Goal: Task Accomplishment & Management: Use online tool/utility

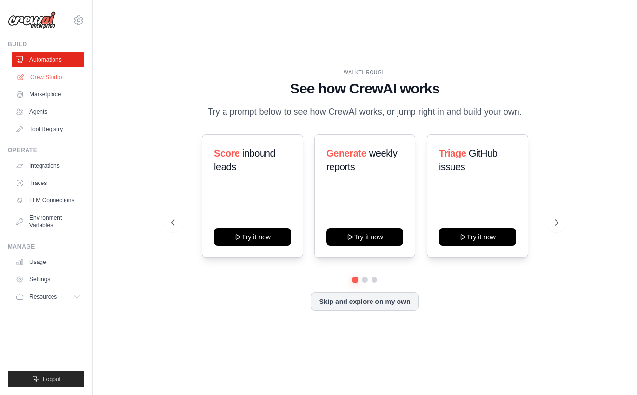
click at [57, 76] on link "Crew Studio" at bounding box center [49, 76] width 73 height 15
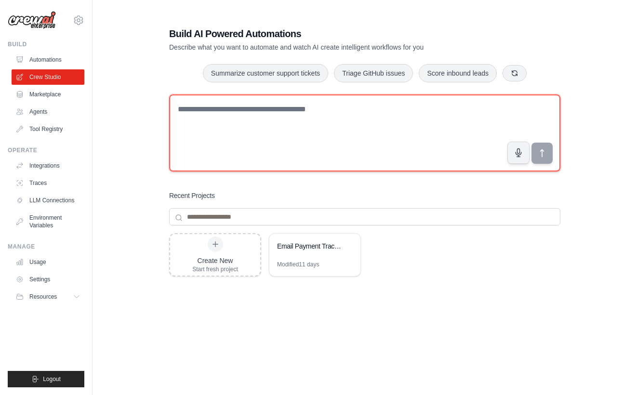
click at [254, 107] on textarea at bounding box center [364, 132] width 391 height 77
paste textarea "**********"
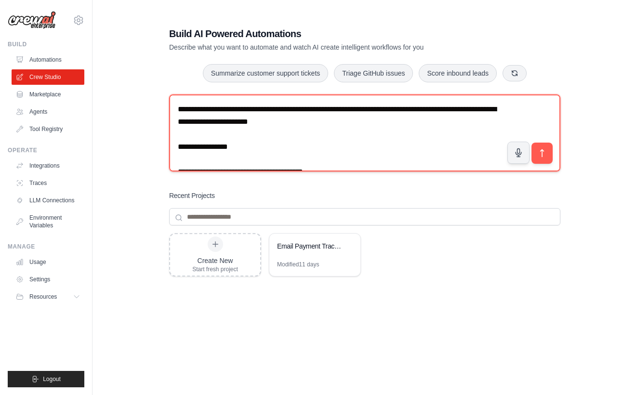
scroll to position [670, 0]
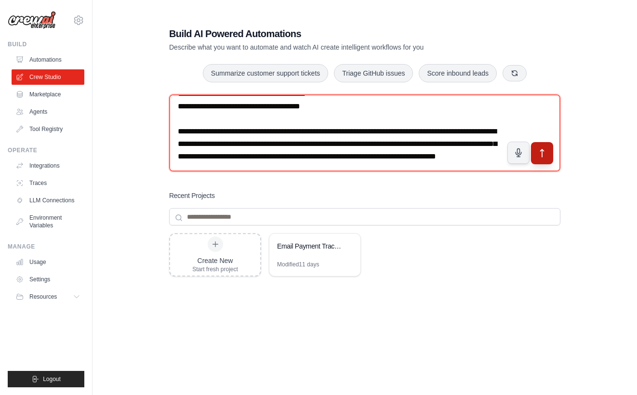
type textarea "**********"
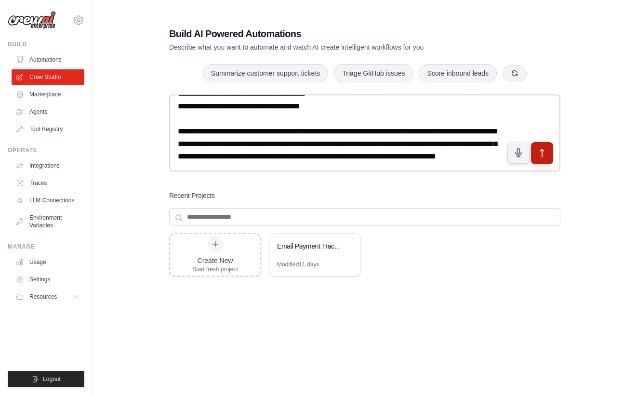
click at [539, 150] on icon "submit" at bounding box center [542, 153] width 10 height 10
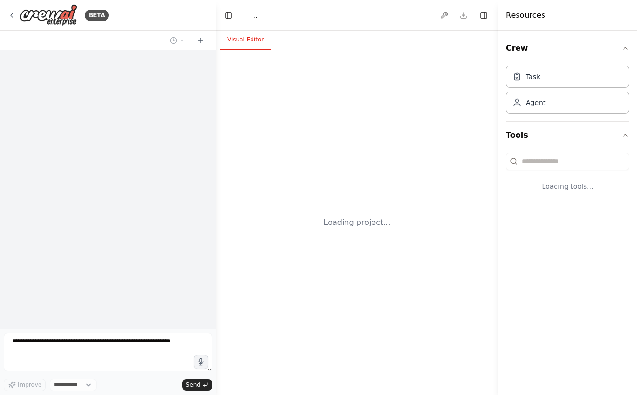
select select "****"
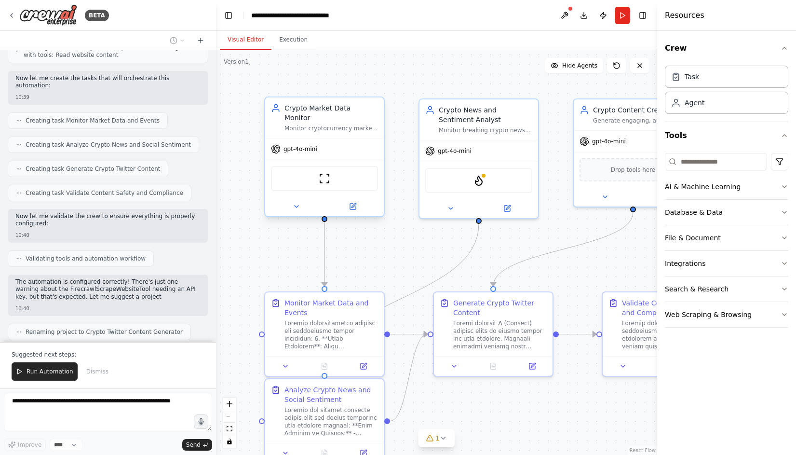
scroll to position [1096, 0]
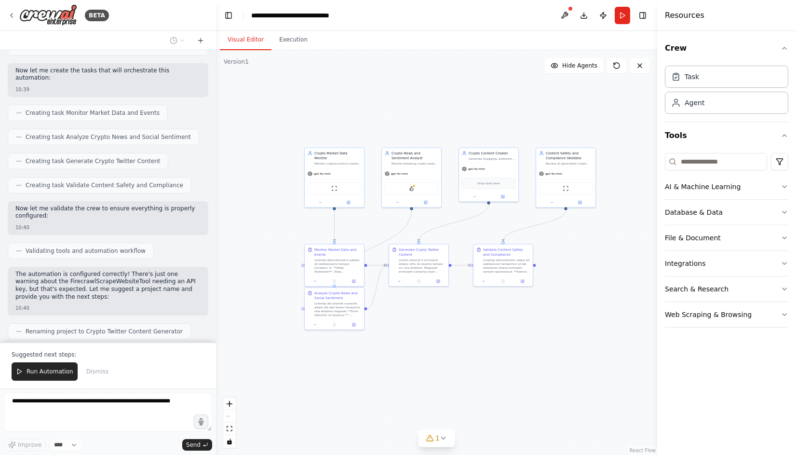
drag, startPoint x: 602, startPoint y: 215, endPoint x: 568, endPoint y: 260, distance: 55.7
click at [568, 260] on div ".deletable-edge-delete-btn { width: 20px; height: 20px; border: 0px solid #ffff…" at bounding box center [436, 252] width 441 height 404
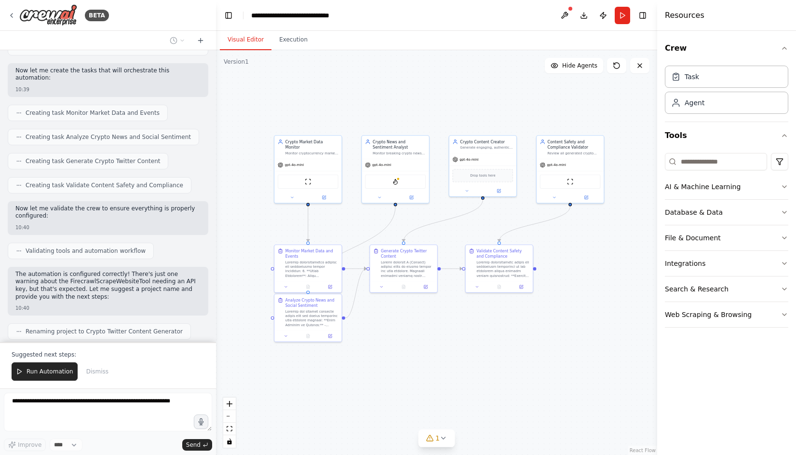
drag, startPoint x: 466, startPoint y: 226, endPoint x: 487, endPoint y: 226, distance: 21.2
click at [487, 226] on div ".deletable-edge-delete-btn { width: 20px; height: 20px; border: 0px solid #ffff…" at bounding box center [436, 252] width 441 height 404
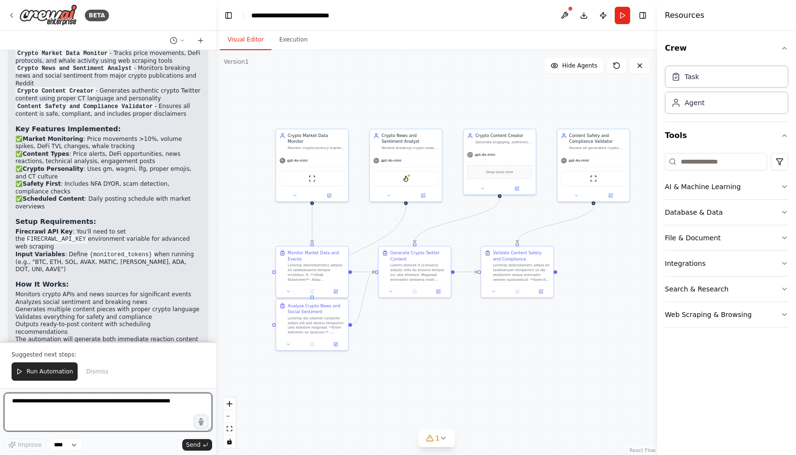
scroll to position [1448, 0]
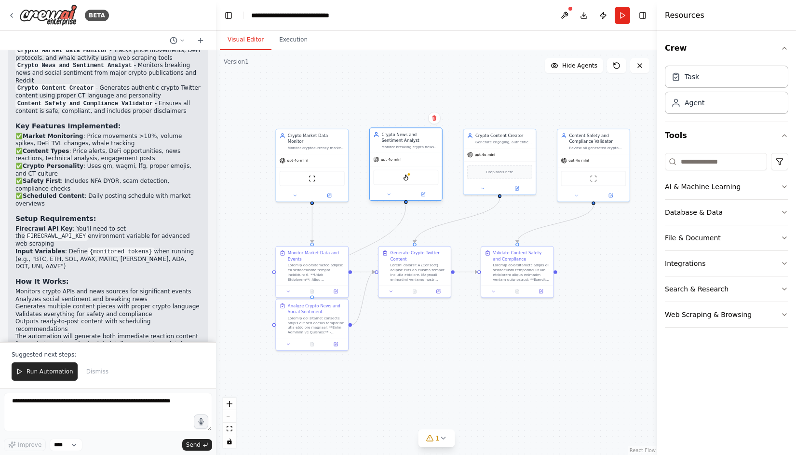
click at [401, 179] on div "FirecrawlScrapeWebsiteTool" at bounding box center [405, 177] width 65 height 15
click at [403, 178] on img at bounding box center [405, 177] width 7 height 7
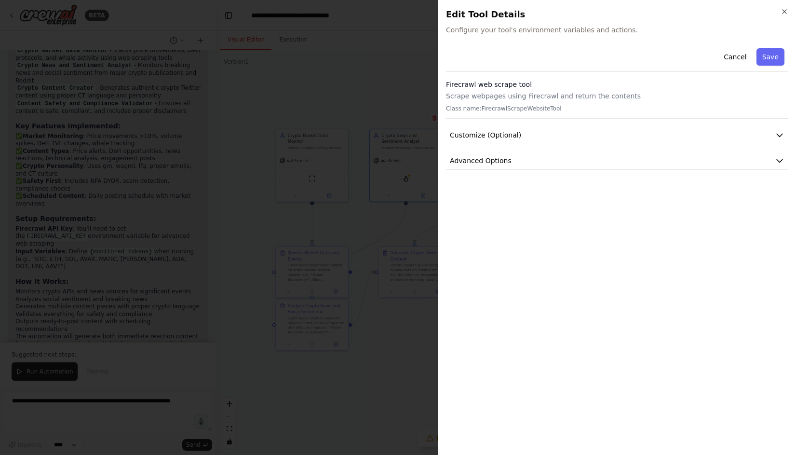
click at [553, 99] on p "Scrape webpages using Firecrawl and return the contents" at bounding box center [617, 96] width 342 height 10
click at [539, 104] on div "Firecrawl web scrape tool Scrape webpages using Firecrawl and return the conten…" at bounding box center [617, 99] width 342 height 39
click at [547, 124] on div "Cancel Save Firecrawl web scrape tool Scrape webpages using Firecrawl and retur…" at bounding box center [617, 106] width 342 height 125
click at [547, 133] on button "Customize (Optional)" at bounding box center [617, 135] width 342 height 18
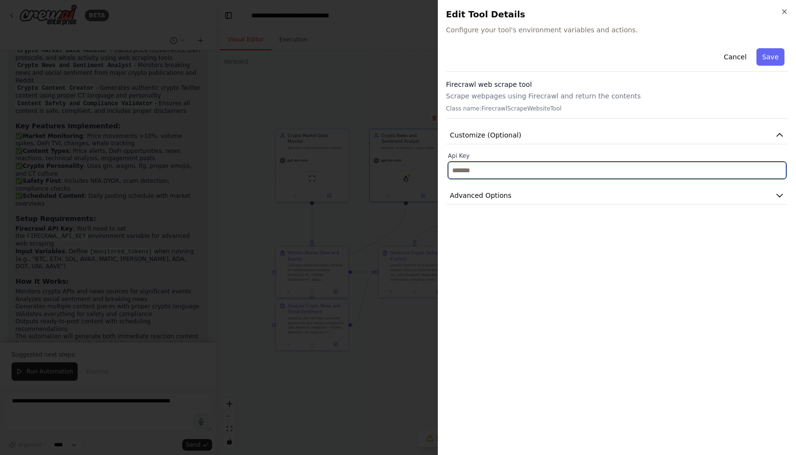
click at [495, 169] on input "text" at bounding box center [617, 169] width 338 height 17
paste input "**********"
type input "**********"
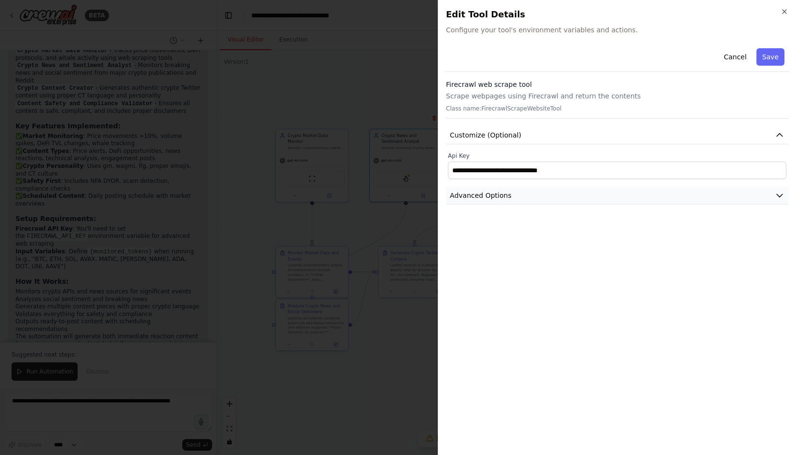
click at [595, 189] on button "Advanced Options" at bounding box center [617, 196] width 342 height 18
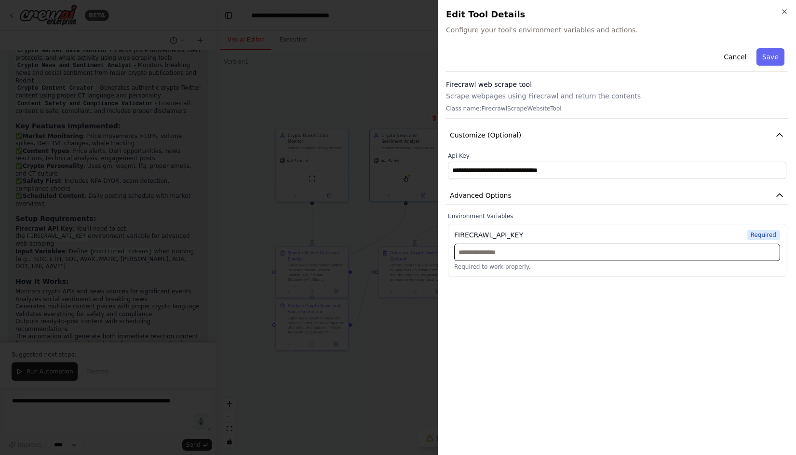
click at [637, 256] on input "text" at bounding box center [617, 251] width 326 height 17
paste input "**********"
type input "**********"
click at [637, 306] on div "**********" at bounding box center [617, 245] width 342 height 402
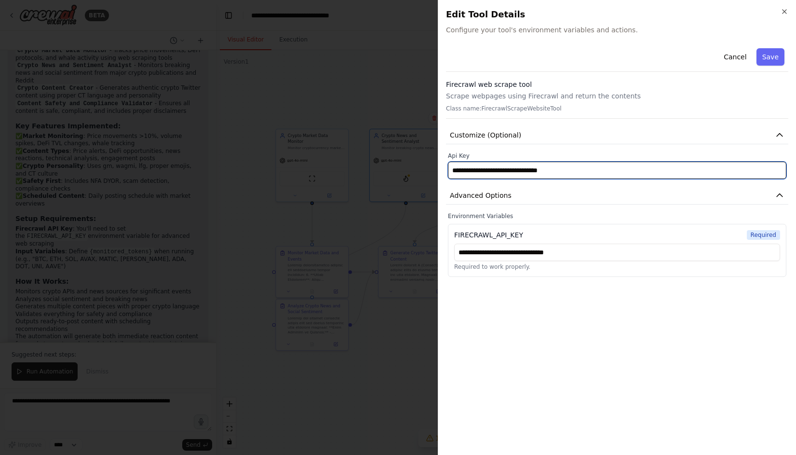
click at [637, 174] on input "**********" at bounding box center [617, 169] width 338 height 17
paste input "**********"
type input "**********"
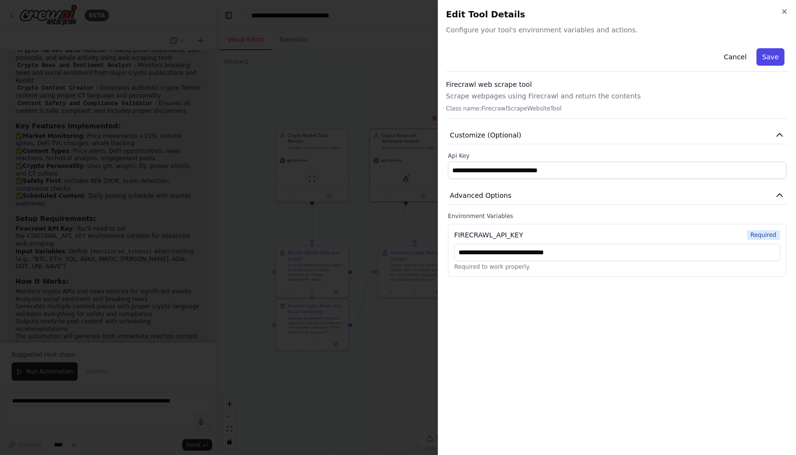
click at [637, 55] on button "Save" at bounding box center [770, 56] width 28 height 17
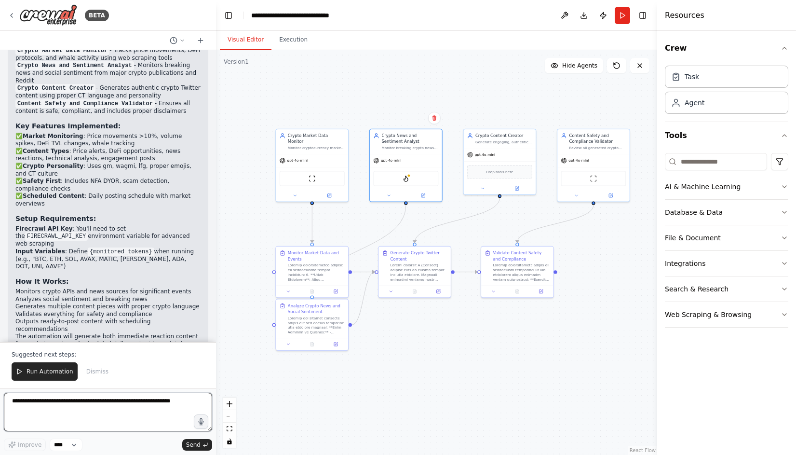
click at [80, 395] on textarea at bounding box center [108, 411] width 208 height 39
paste textarea "**********"
type textarea "**********"
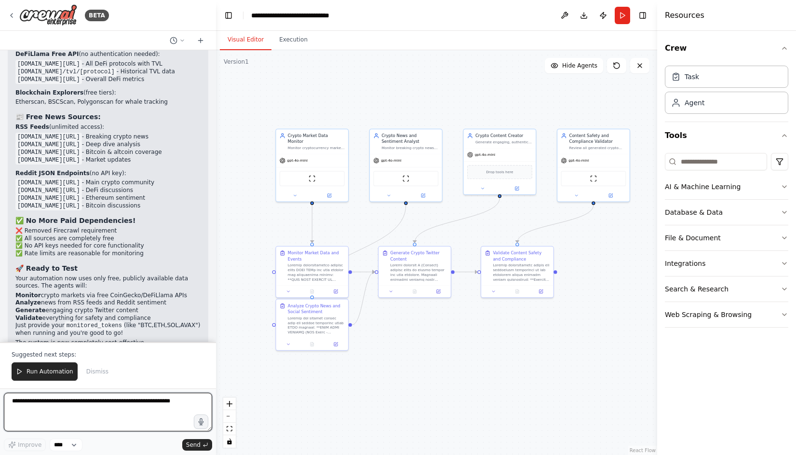
scroll to position [2578, 0]
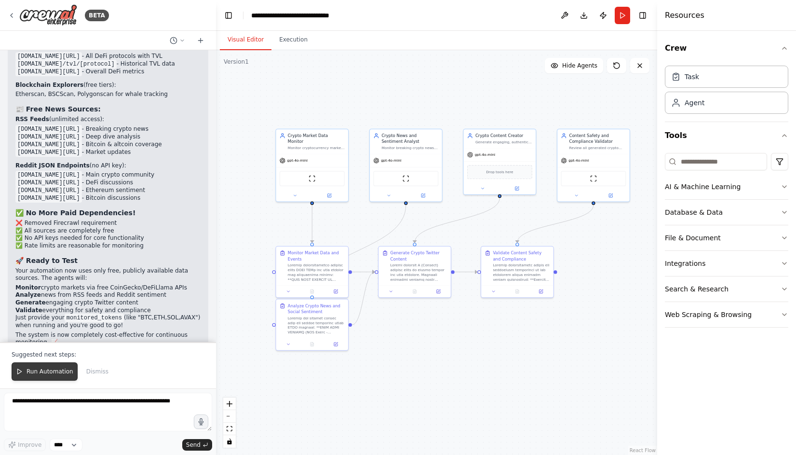
click at [51, 372] on span "Run Automation" at bounding box center [50, 371] width 47 height 8
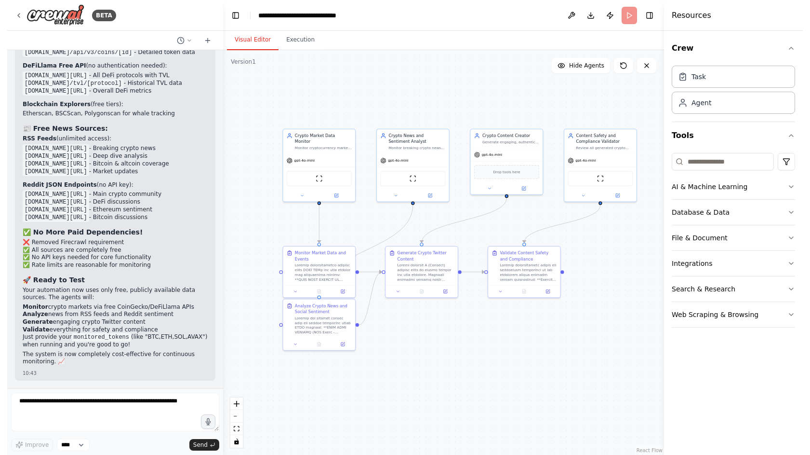
scroll to position [2532, 0]
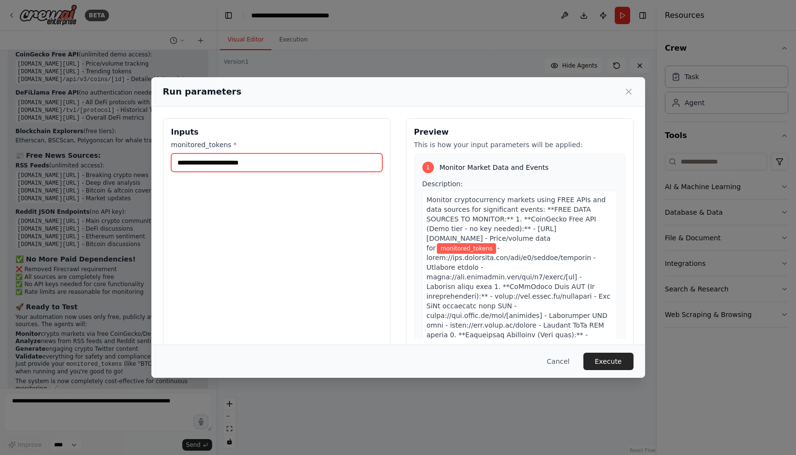
click at [335, 157] on input "monitored_tokens *" at bounding box center [276, 162] width 211 height 18
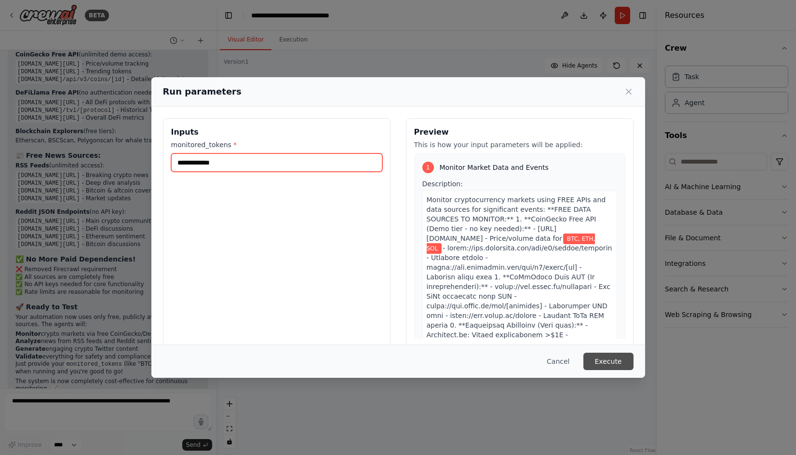
type input "**********"
click at [608, 353] on button "Execute" at bounding box center [608, 360] width 50 height 17
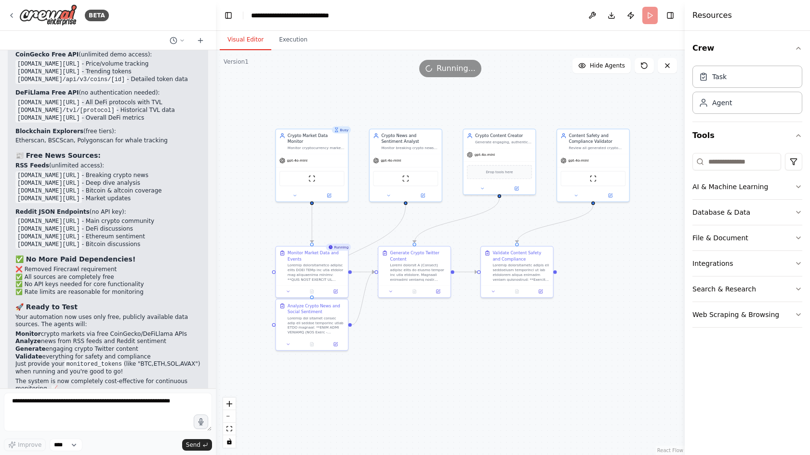
drag, startPoint x: 672, startPoint y: 198, endPoint x: 685, endPoint y: 195, distance: 13.2
click at [637, 195] on div at bounding box center [687, 227] width 4 height 455
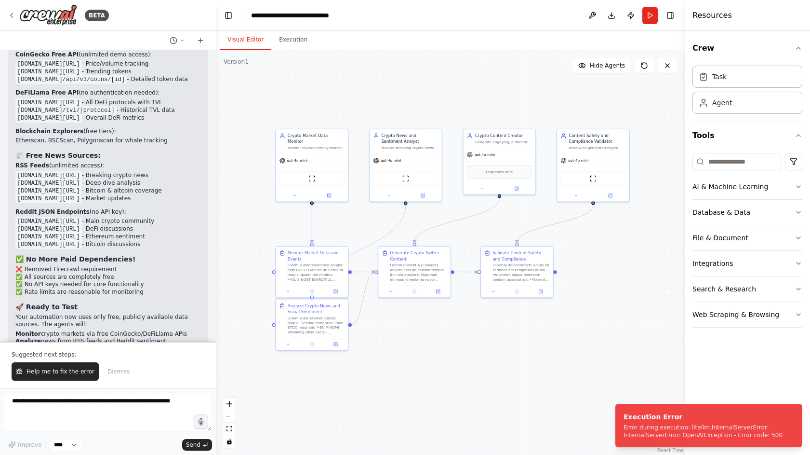
scroll to position [2578, 0]
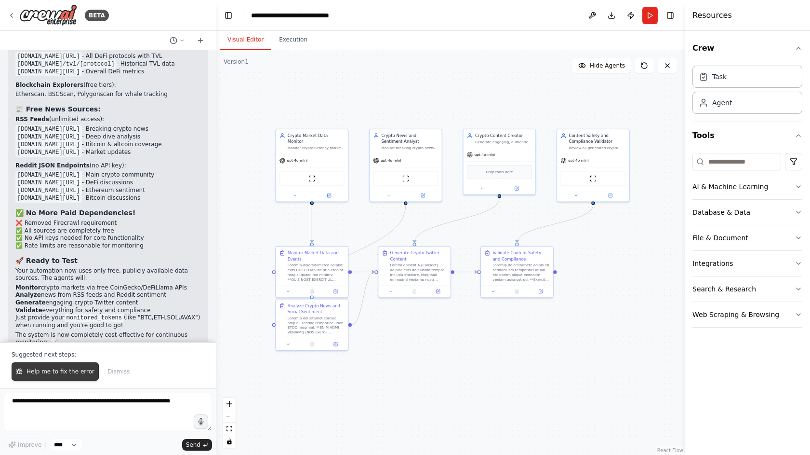
click at [80, 369] on span "Help me to fix the error" at bounding box center [61, 371] width 68 height 8
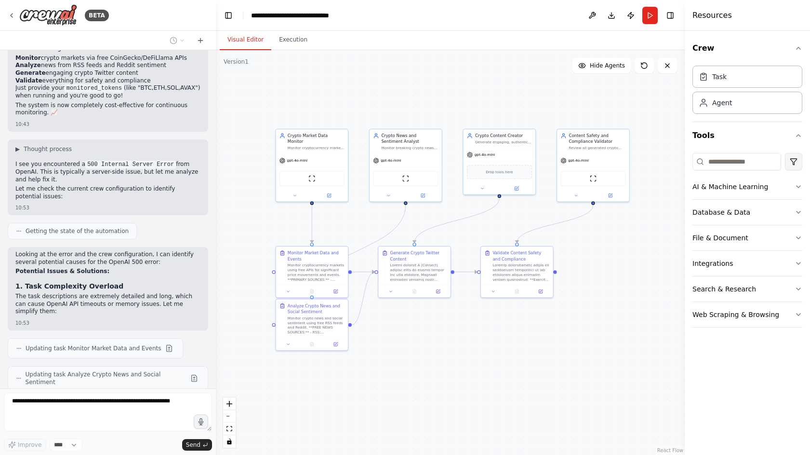
scroll to position [2836, 0]
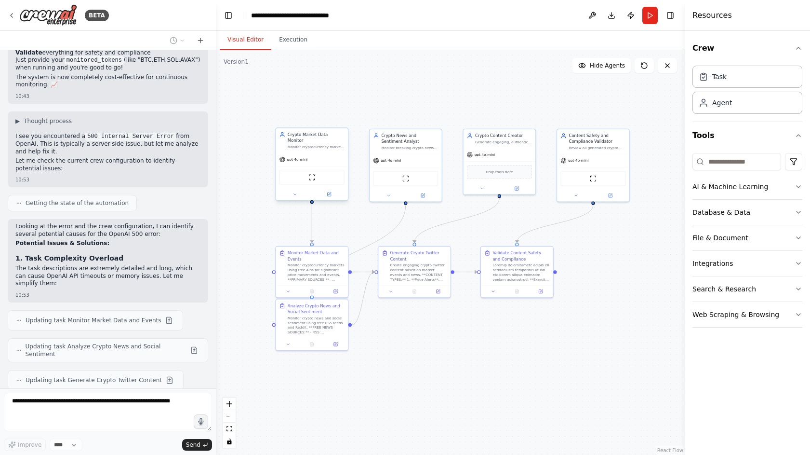
click at [307, 159] on div "gpt-4o-mini" at bounding box center [312, 159] width 72 height 13
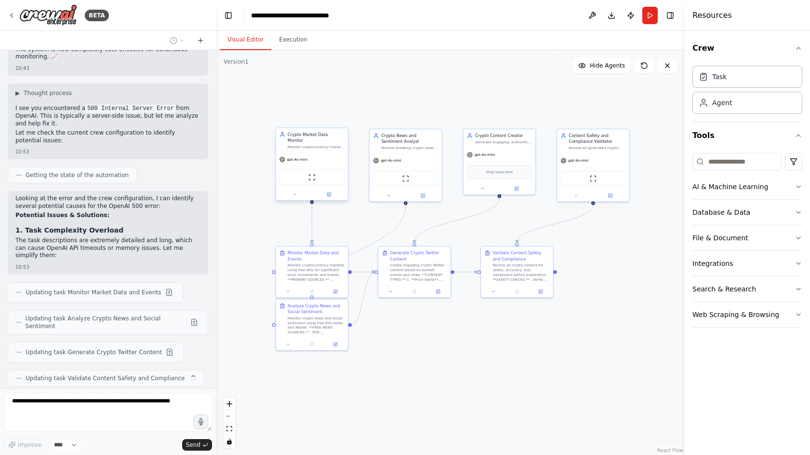
click at [304, 156] on div "gpt-4o-mini" at bounding box center [294, 159] width 28 height 6
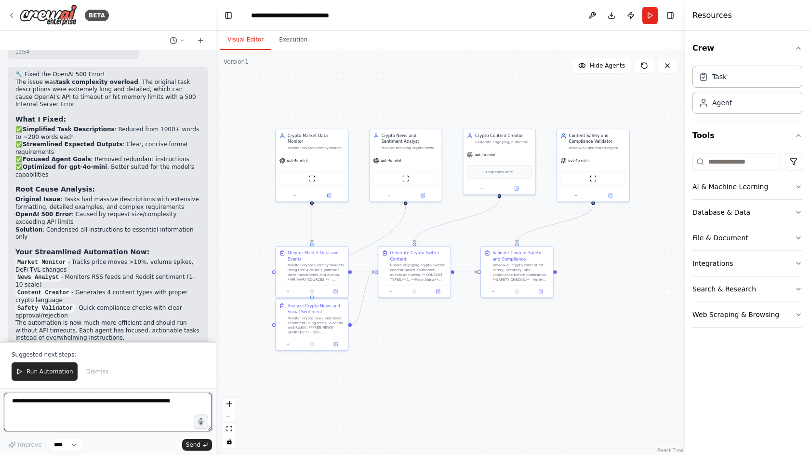
scroll to position [3297, 0]
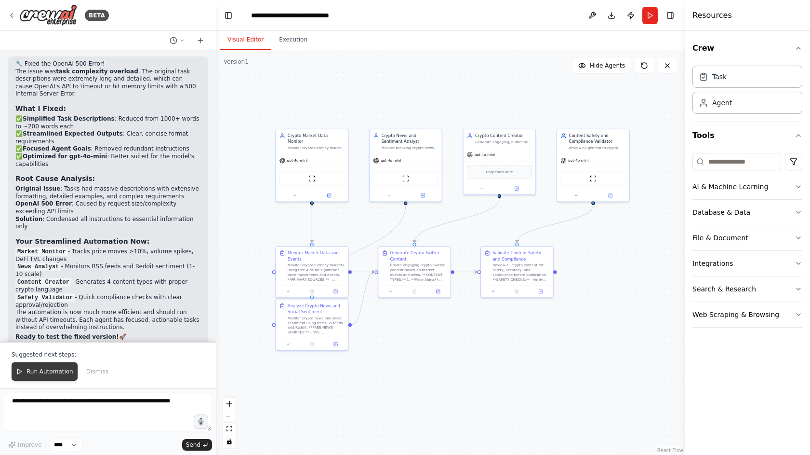
click at [38, 372] on span "Run Automation" at bounding box center [50, 371] width 47 height 8
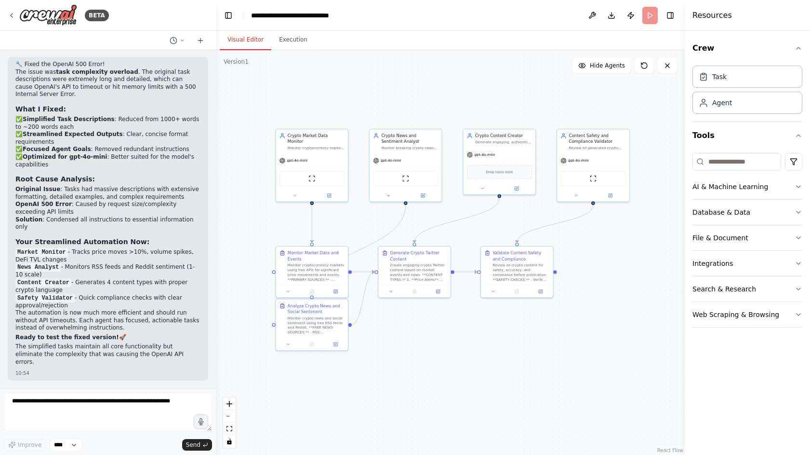
scroll to position [3251, 0]
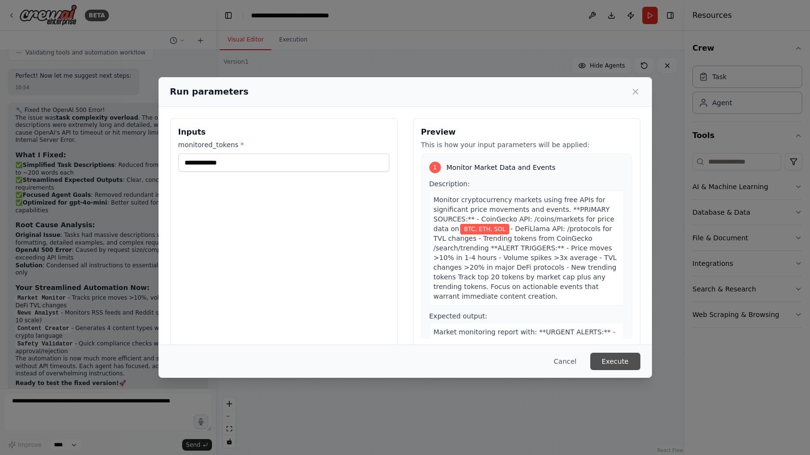
click at [620, 361] on button "Execute" at bounding box center [615, 360] width 50 height 17
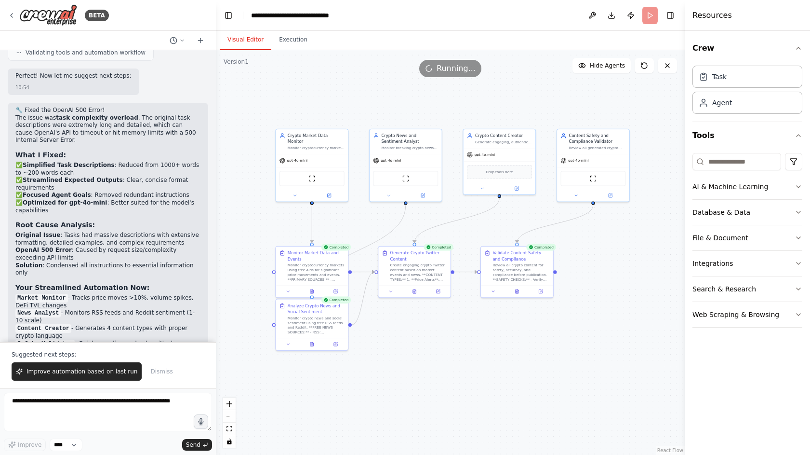
scroll to position [3297, 0]
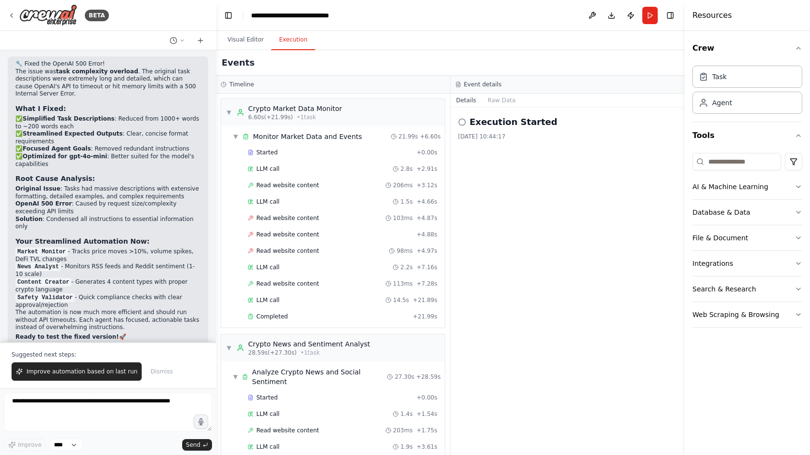
click at [293, 32] on button "Execution" at bounding box center [293, 40] width 44 height 20
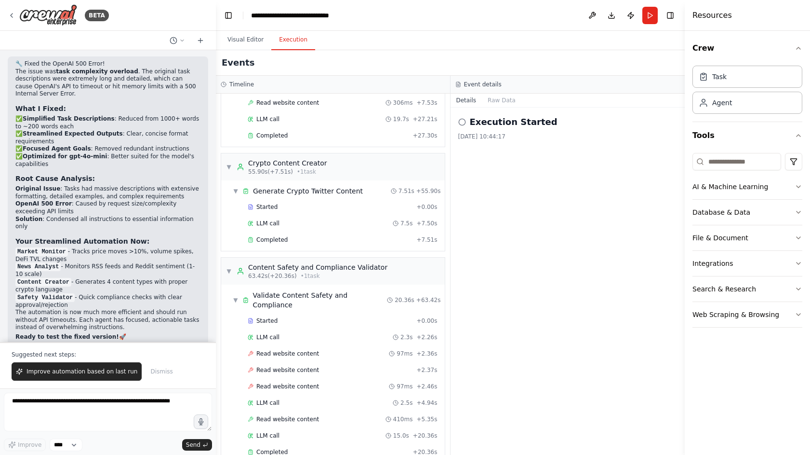
scroll to position [0, 0]
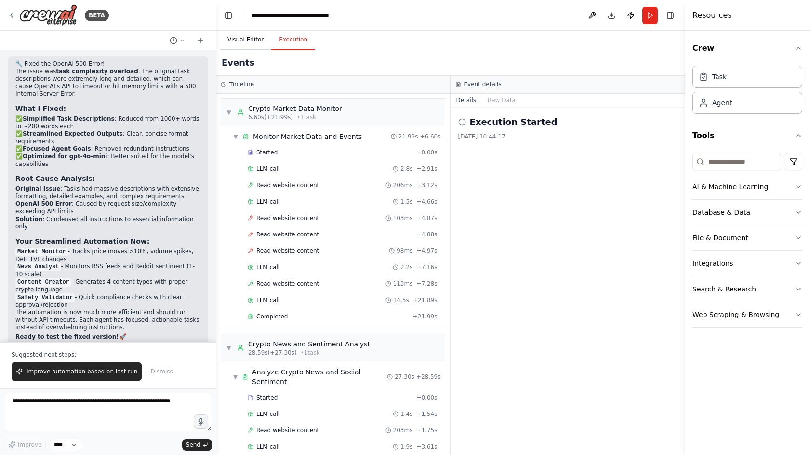
click at [238, 33] on button "Visual Editor" at bounding box center [246, 40] width 52 height 20
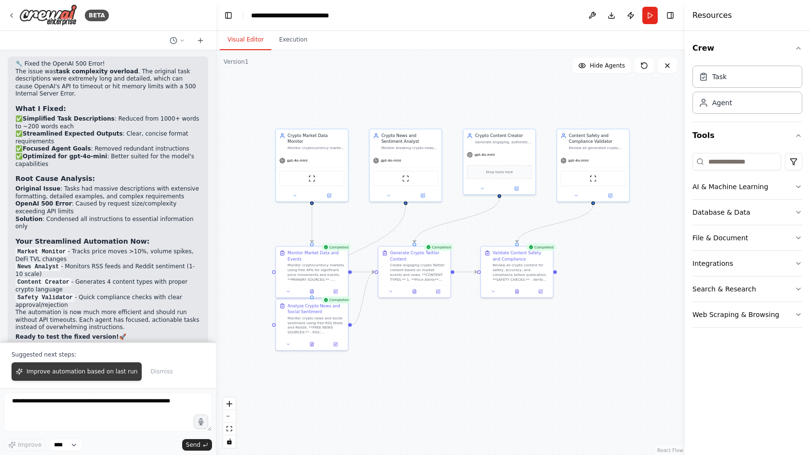
click at [117, 376] on button "Improve automation based on last run" at bounding box center [77, 371] width 130 height 18
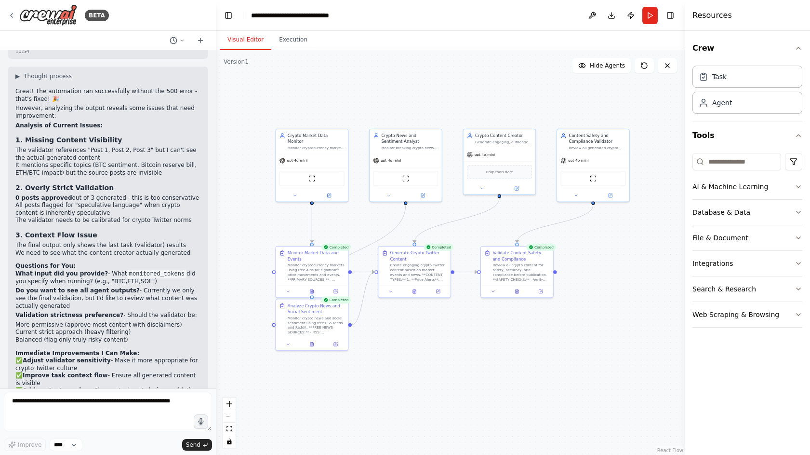
scroll to position [3626, 0]
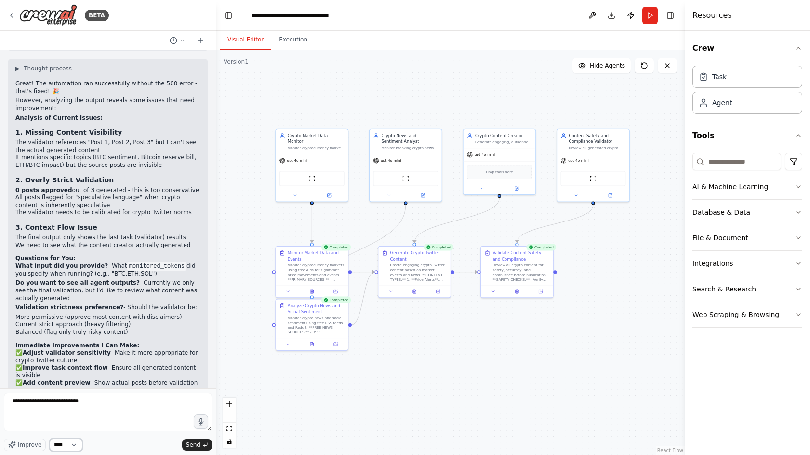
click at [64, 395] on select "****" at bounding box center [66, 444] width 33 height 13
click at [125, 395] on textarea "**********" at bounding box center [108, 411] width 208 height 39
type textarea "**********"
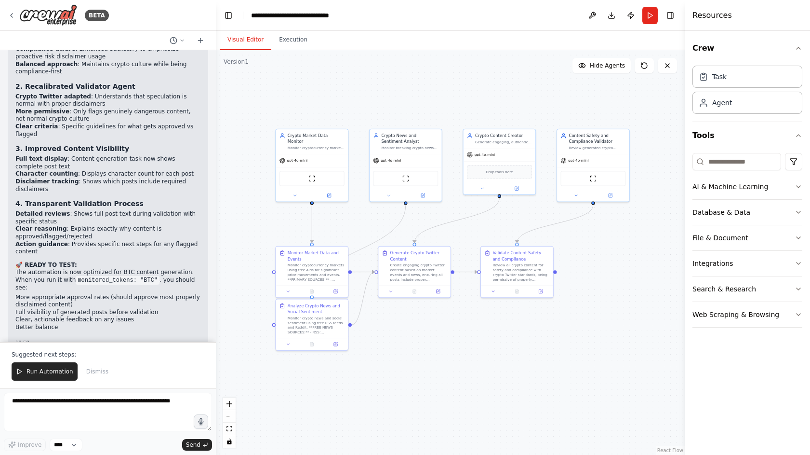
scroll to position [4562, 0]
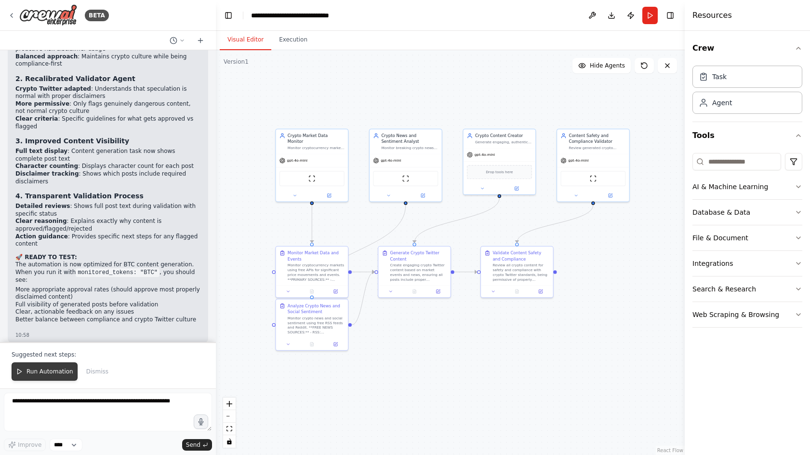
click at [57, 372] on span "Run Automation" at bounding box center [50, 371] width 47 height 8
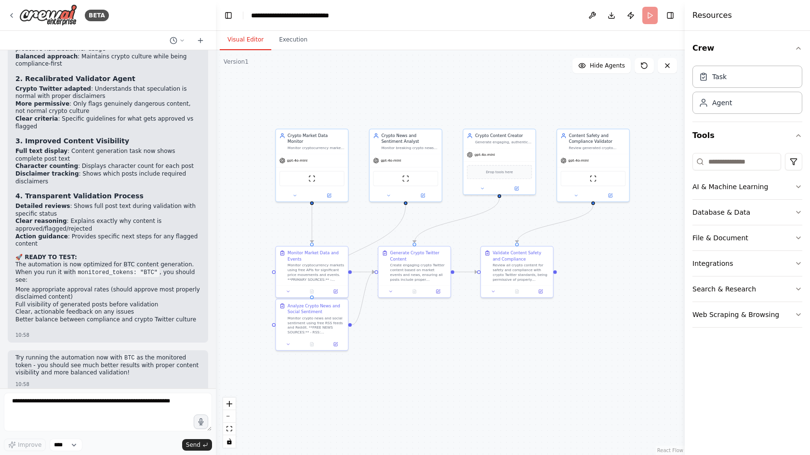
scroll to position [4515, 0]
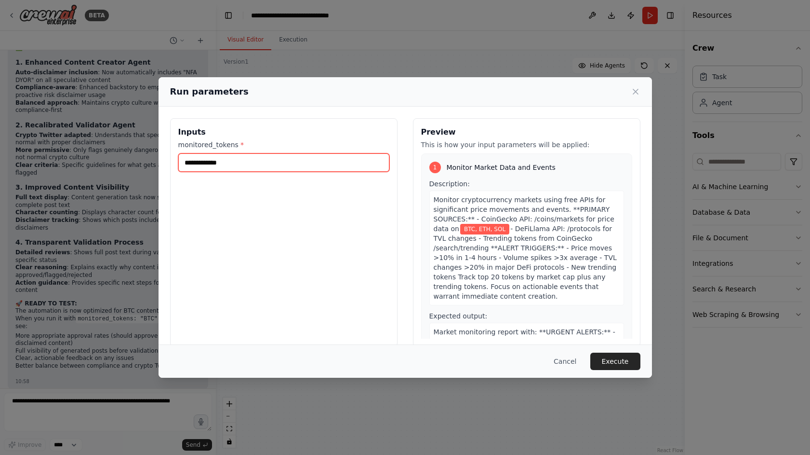
drag, startPoint x: 198, startPoint y: 166, endPoint x: 336, endPoint y: 170, distance: 137.9
click at [276, 166] on input "**********" at bounding box center [283, 162] width 211 height 18
type input "***"
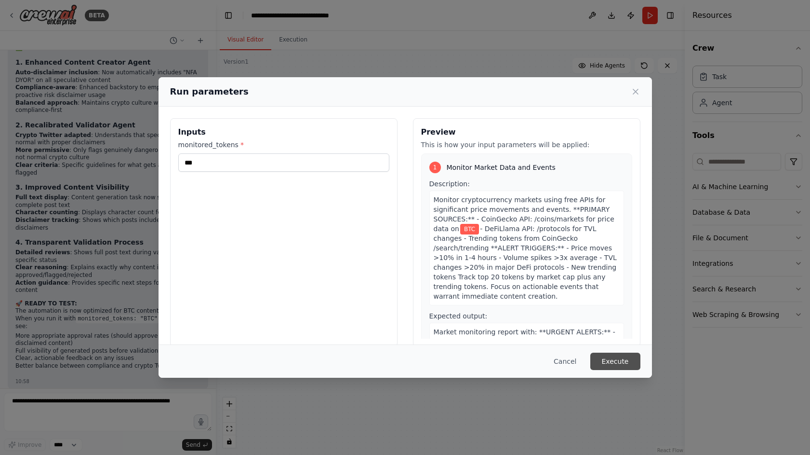
click at [607, 359] on button "Execute" at bounding box center [615, 360] width 50 height 17
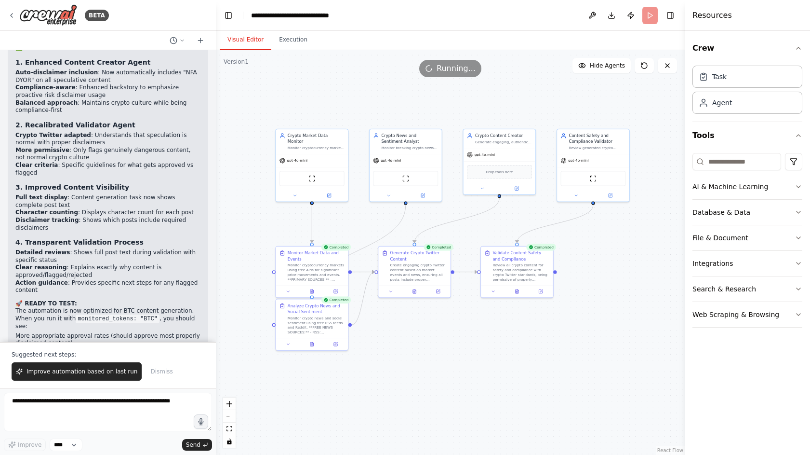
scroll to position [4562, 0]
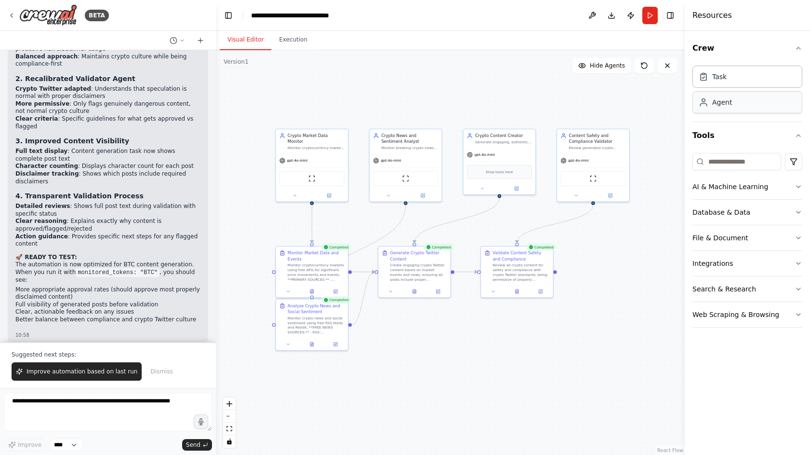
click at [637, 105] on div "Agent" at bounding box center [748, 102] width 110 height 22
click at [637, 84] on div "Task" at bounding box center [748, 76] width 110 height 22
click at [637, 205] on button "Database & Data" at bounding box center [748, 212] width 110 height 25
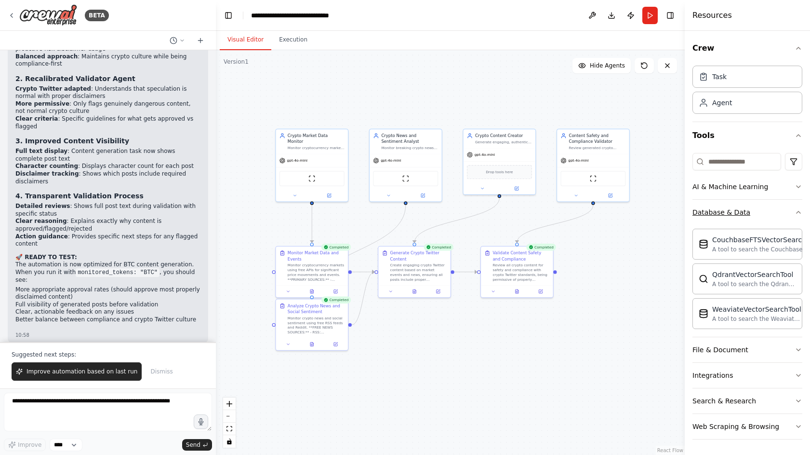
click at [637, 202] on button "Database & Data" at bounding box center [748, 212] width 110 height 25
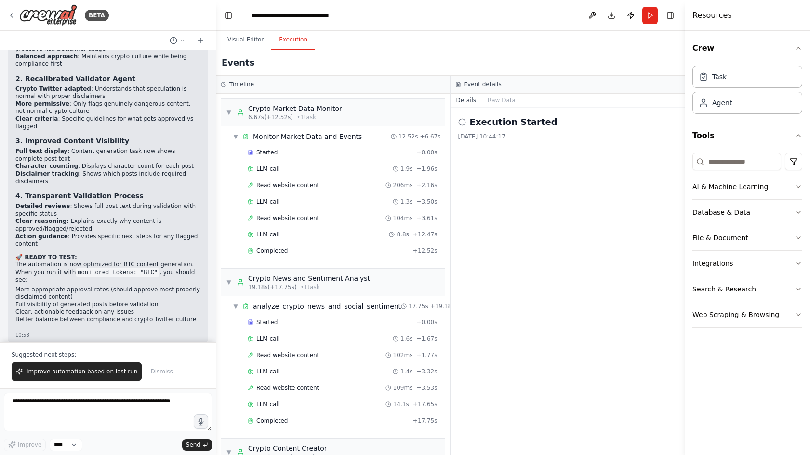
click at [304, 44] on button "Execution" at bounding box center [293, 40] width 44 height 20
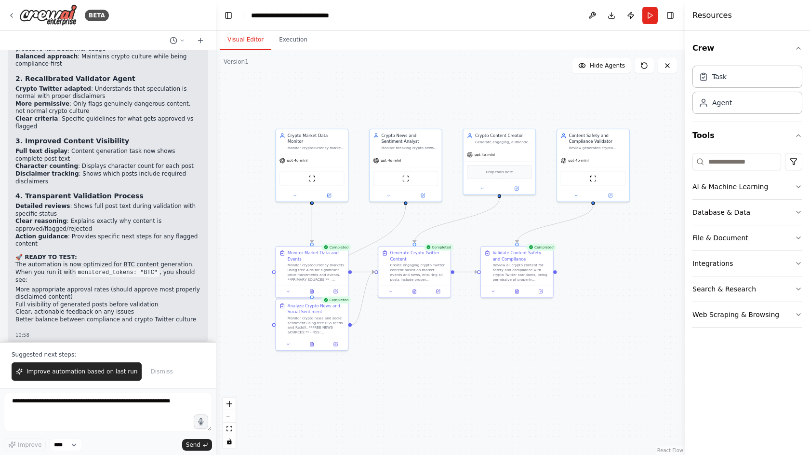
click at [252, 45] on button "Visual Editor" at bounding box center [246, 40] width 52 height 20
click at [89, 395] on textarea at bounding box center [108, 411] width 208 height 39
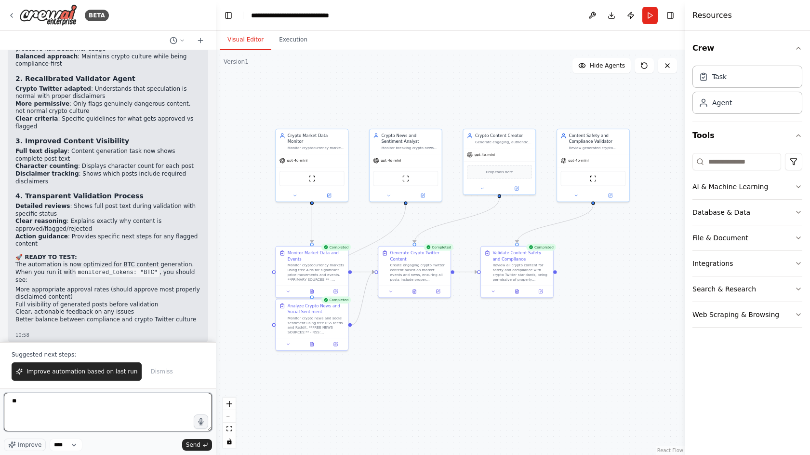
type textarea "*"
type textarea "**********"
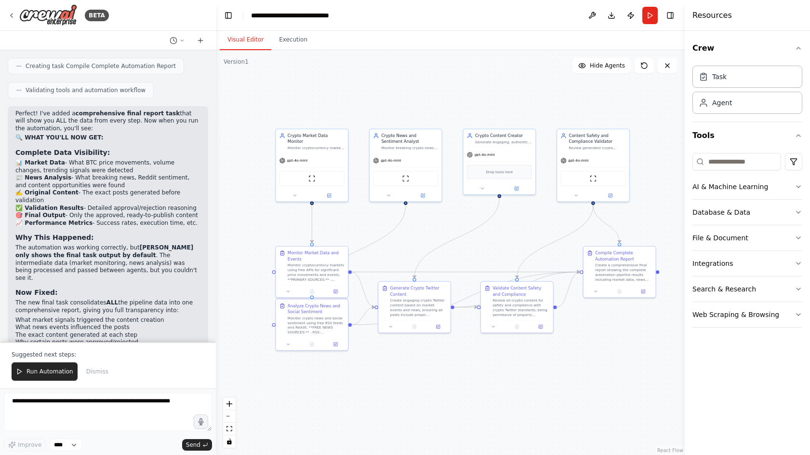
scroll to position [5146, 0]
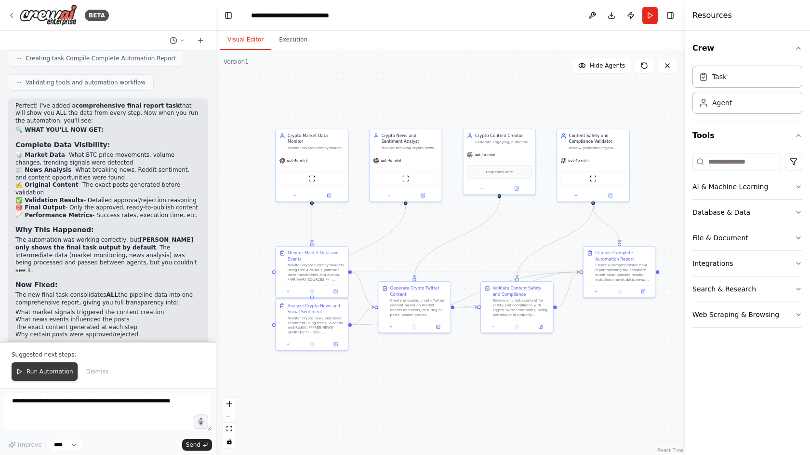
click at [65, 364] on button "Run Automation" at bounding box center [45, 371] width 66 height 18
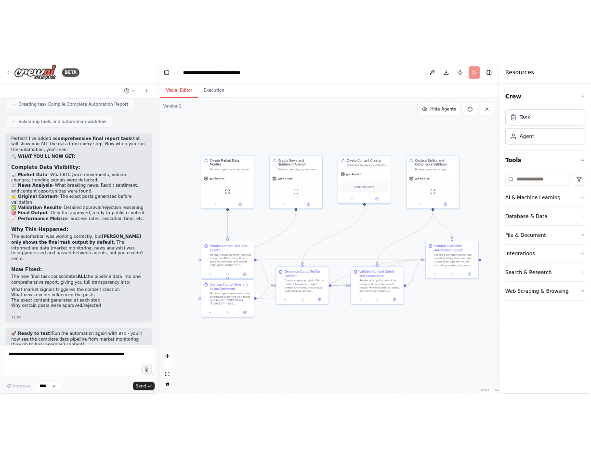
scroll to position [5100, 0]
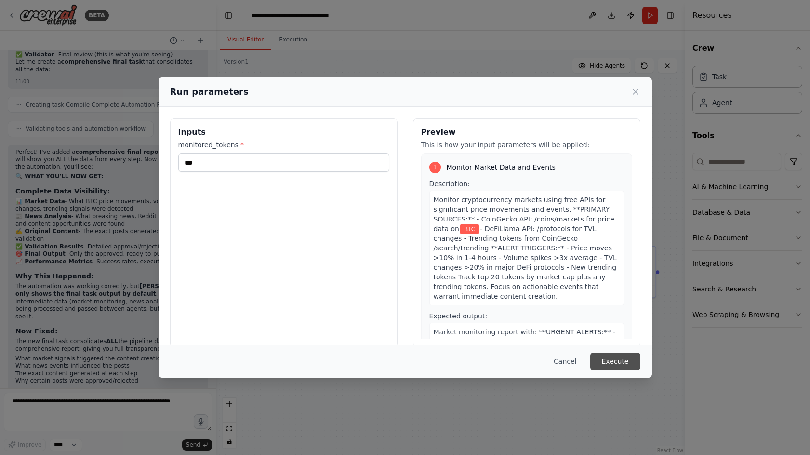
click at [607, 358] on button "Execute" at bounding box center [615, 360] width 50 height 17
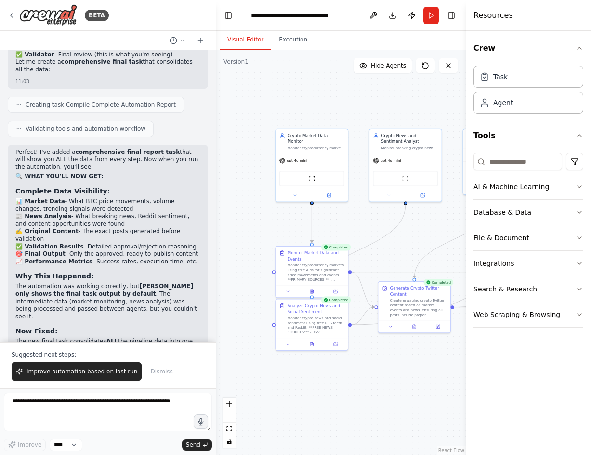
scroll to position [5146, 0]
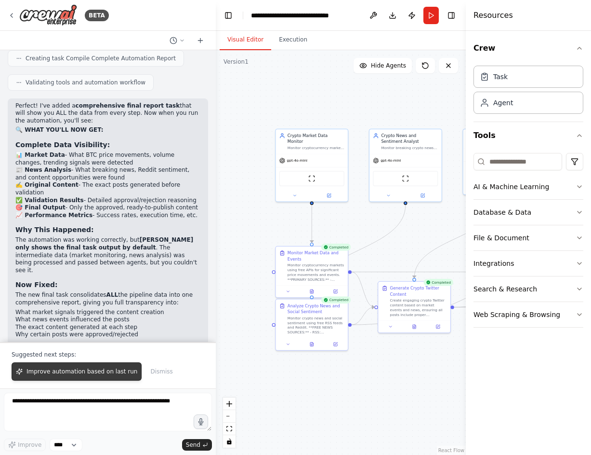
click at [91, 374] on span "Improve automation based on last run" at bounding box center [82, 371] width 111 height 8
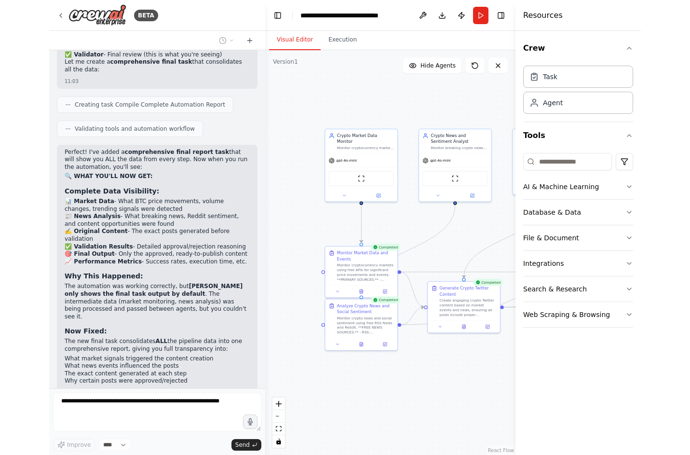
scroll to position [5125, 0]
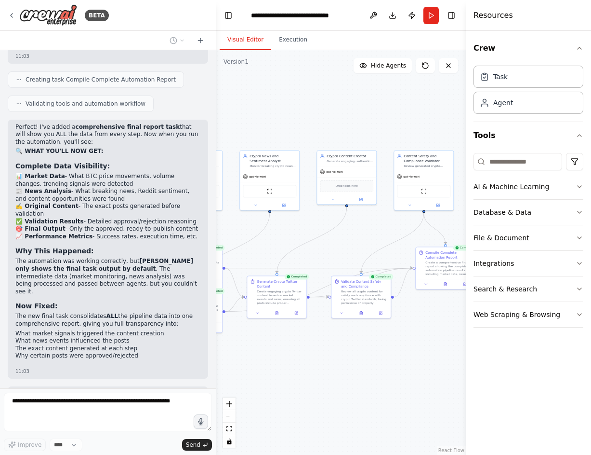
drag, startPoint x: 378, startPoint y: 260, endPoint x: 265, endPoint y: 255, distance: 113.4
click at [265, 255] on div ".deletable-edge-delete-btn { width: 20px; height: 20px; border: 0px solid #ffff…" at bounding box center [341, 252] width 250 height 404
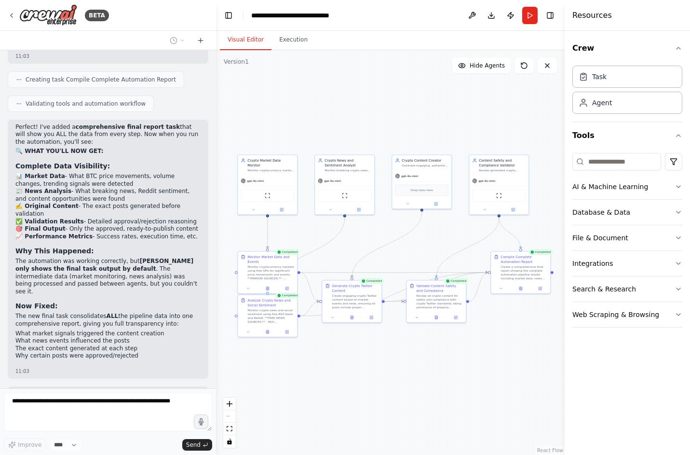
drag, startPoint x: 332, startPoint y: 112, endPoint x: 403, endPoint y: 116, distance: 71.0
click at [403, 116] on div ".deletable-edge-delete-btn { width: 20px; height: 20px; border: 0px solid #ffff…" at bounding box center [390, 252] width 348 height 404
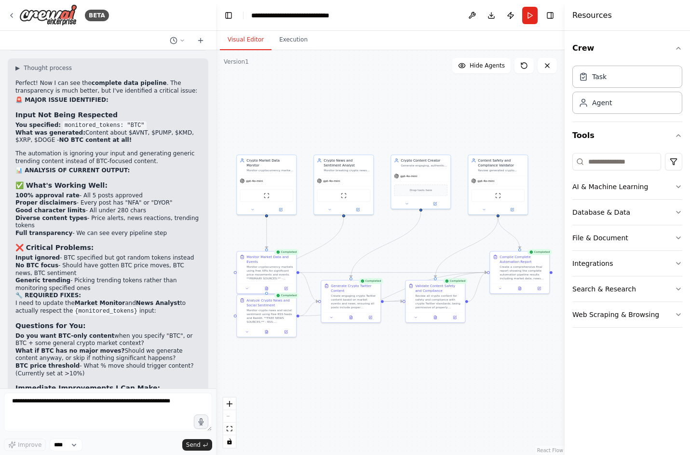
scroll to position [5510, 0]
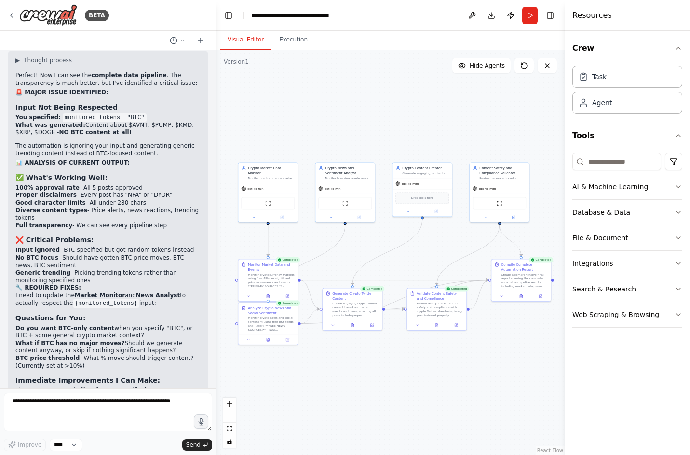
drag, startPoint x: 394, startPoint y: 121, endPoint x: 388, endPoint y: 127, distance: 8.6
click at [390, 127] on div ".deletable-edge-delete-btn { width: 20px; height: 20px; border: 0px solid #ffff…" at bounding box center [390, 252] width 348 height 404
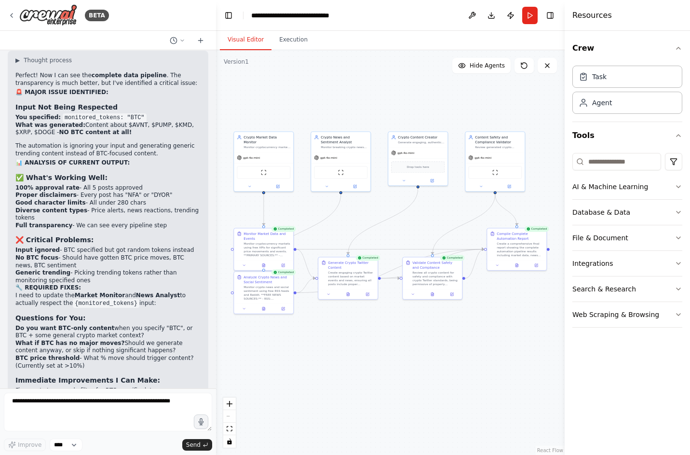
drag, startPoint x: 388, startPoint y: 150, endPoint x: 388, endPoint y: 117, distance: 33.3
click at [388, 117] on div ".deletable-edge-delete-btn { width: 20px; height: 20px; border: 0px solid #ffff…" at bounding box center [390, 252] width 348 height 404
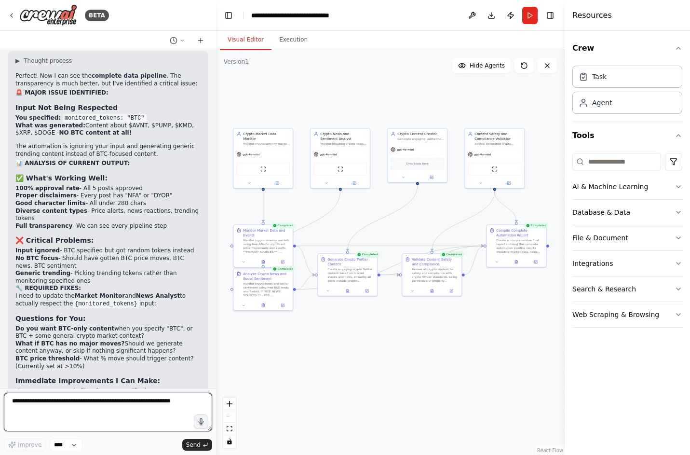
click at [71, 395] on textarea at bounding box center [108, 411] width 208 height 39
click at [74, 395] on textarea at bounding box center [108, 411] width 208 height 39
drag, startPoint x: 174, startPoint y: 362, endPoint x: 58, endPoint y: 335, distance: 118.2
click at [48, 328] on div "Perfect! Now I can see the complete data pipeline . The transparency is much be…" at bounding box center [107, 256] width 185 height 368
drag, startPoint x: 83, startPoint y: 392, endPoint x: 83, endPoint y: 403, distance: 10.6
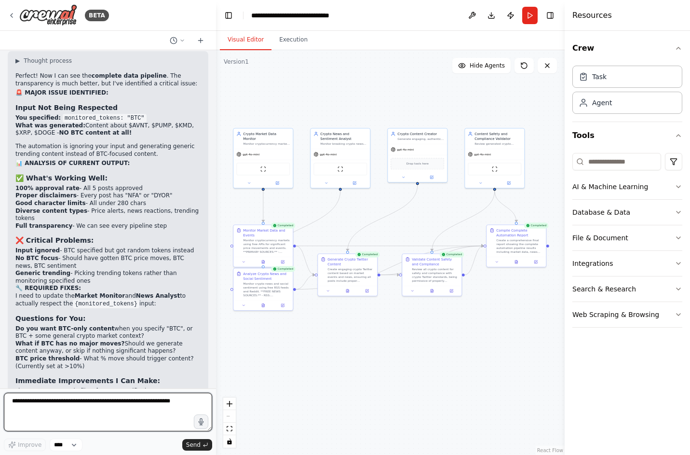
click at [83, 392] on textarea at bounding box center [108, 411] width 208 height 39
click at [83, 395] on textarea at bounding box center [108, 411] width 208 height 39
type textarea "**********"
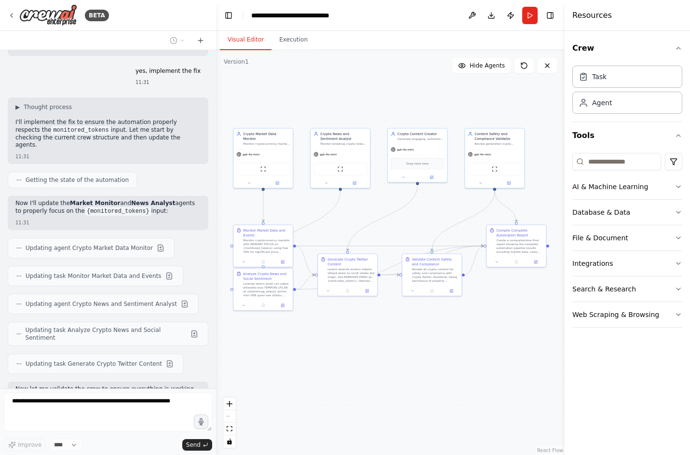
scroll to position [5962, 0]
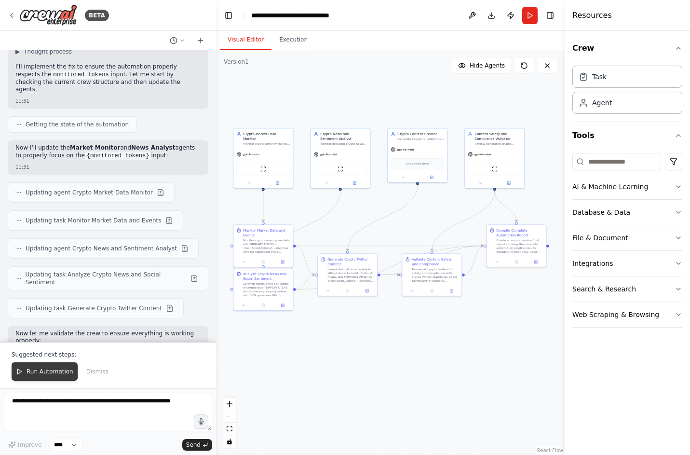
click at [58, 373] on span "Run Automation" at bounding box center [50, 371] width 47 height 8
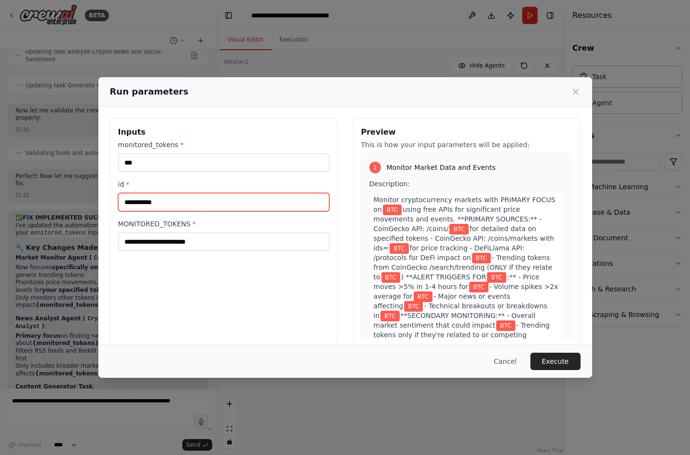
click at [221, 208] on input "id *" at bounding box center [223, 202] width 211 height 18
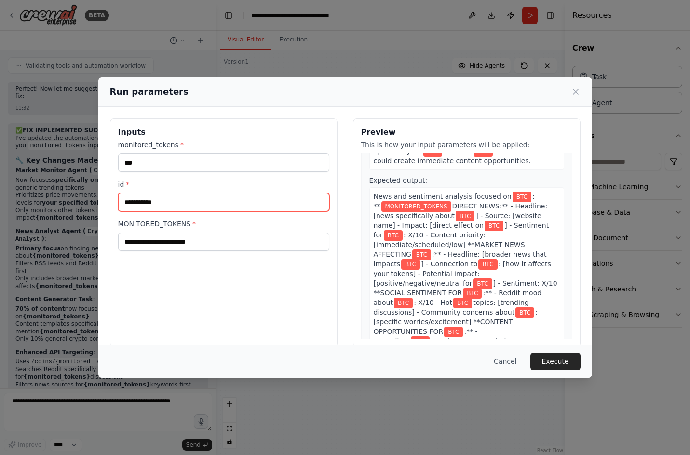
scroll to position [638, 0]
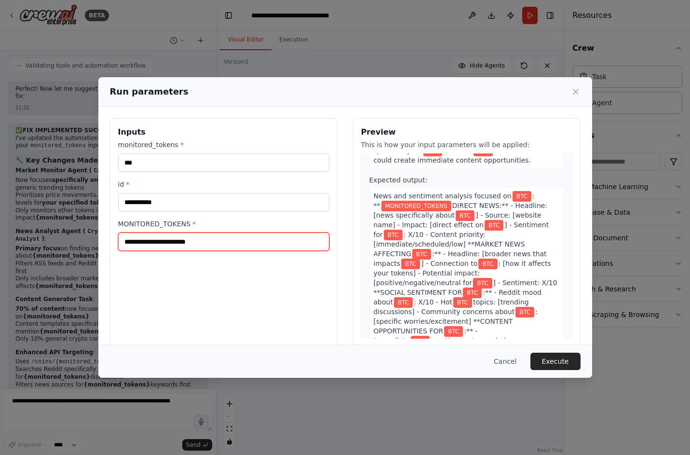
click at [252, 244] on input "MONITORED_TOKENS *" at bounding box center [223, 241] width 211 height 18
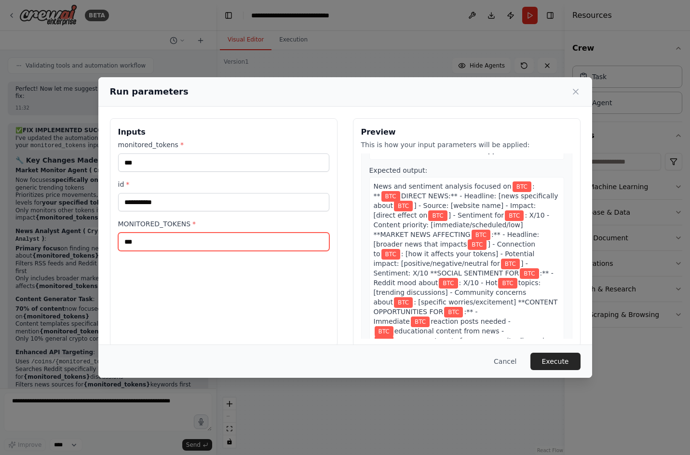
type input "***"
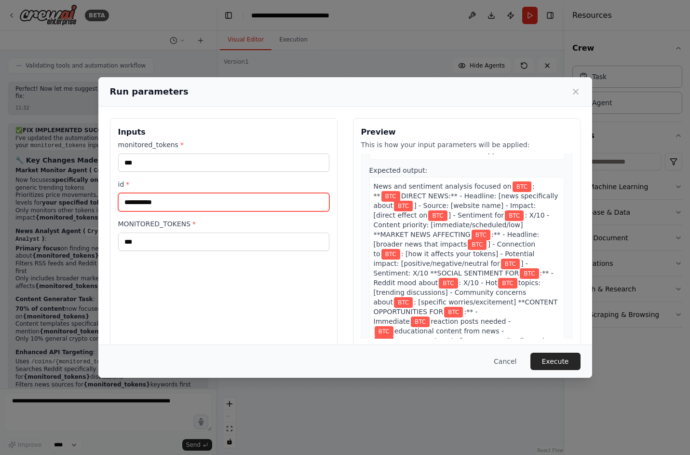
click at [222, 200] on input "id *" at bounding box center [223, 202] width 211 height 18
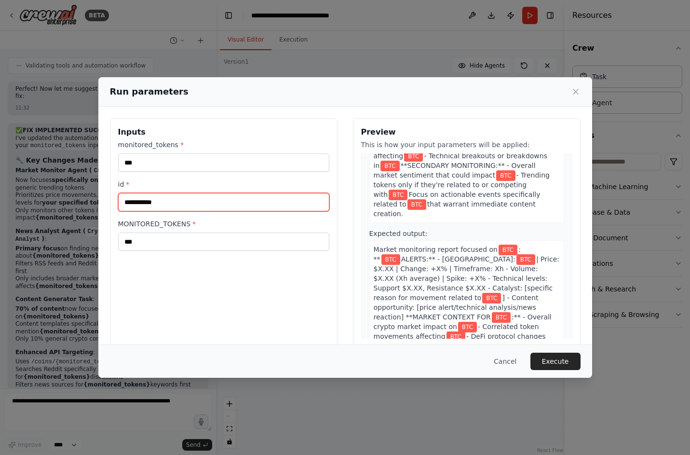
scroll to position [115, 0]
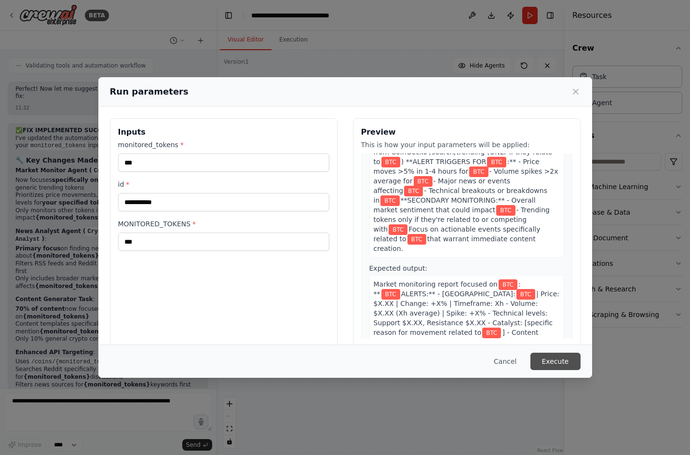
click at [547, 364] on button "Execute" at bounding box center [555, 360] width 50 height 17
click at [280, 213] on div "id * This field is required" at bounding box center [223, 201] width 211 height 45
click at [278, 212] on div "id * This field is required" at bounding box center [223, 201] width 211 height 45
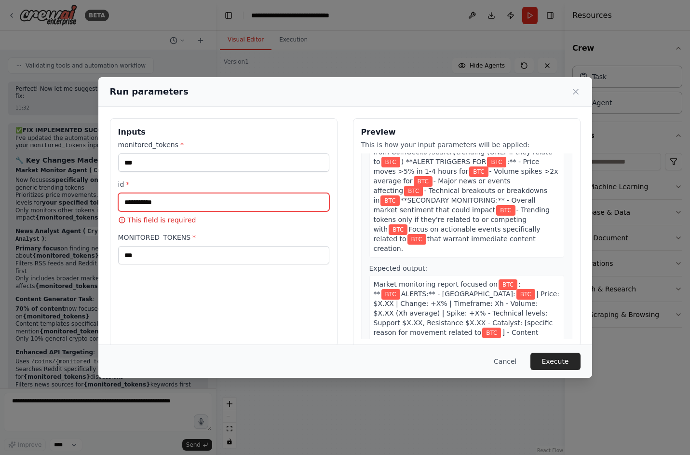
click at [272, 207] on input "id *" at bounding box center [223, 202] width 211 height 18
type input "***"
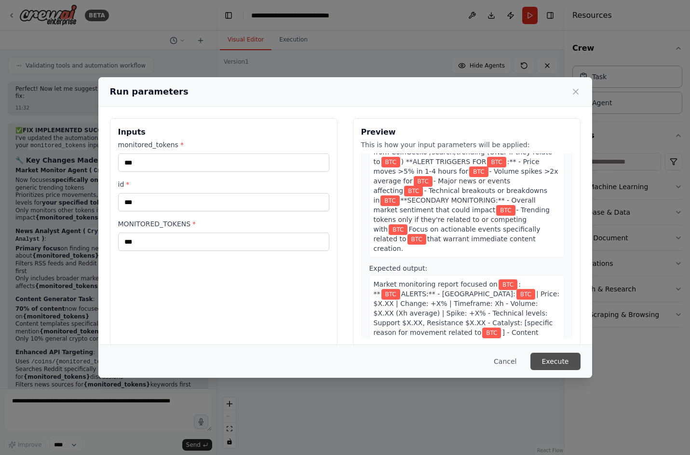
click at [561, 363] on button "Execute" at bounding box center [555, 360] width 50 height 17
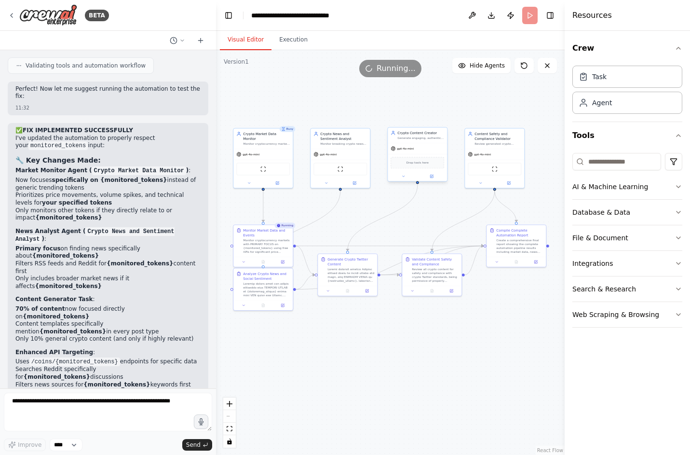
click at [410, 147] on span "gpt-4o-mini" at bounding box center [405, 149] width 17 height 4
click at [413, 166] on div "Drop tools here" at bounding box center [417, 163] width 54 height 12
click at [336, 170] on div "ScrapeWebsiteTool" at bounding box center [340, 167] width 54 height 13
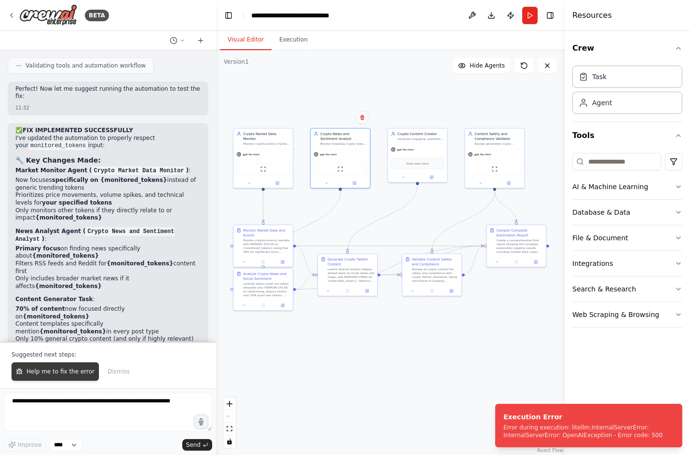
click at [60, 371] on span "Help me to fix the error" at bounding box center [61, 371] width 68 height 8
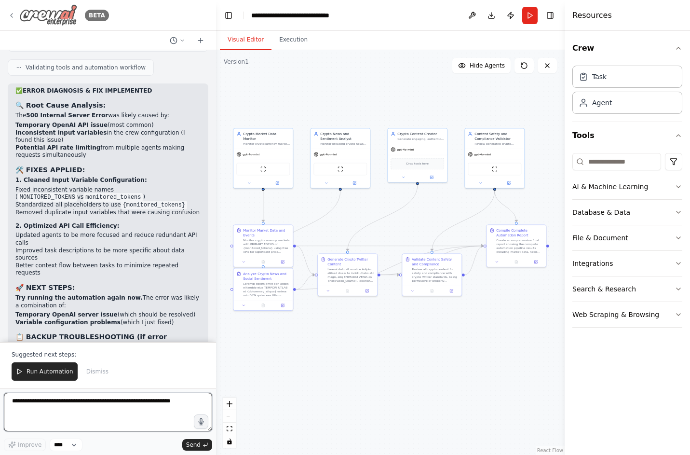
scroll to position [7113, 0]
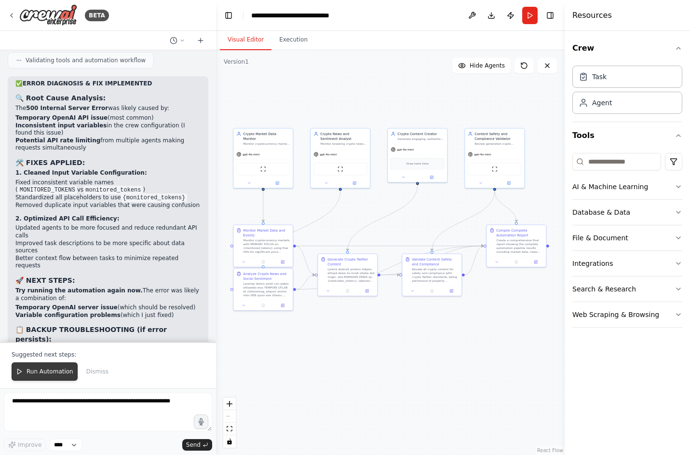
click at [39, 372] on span "Run Automation" at bounding box center [50, 371] width 47 height 8
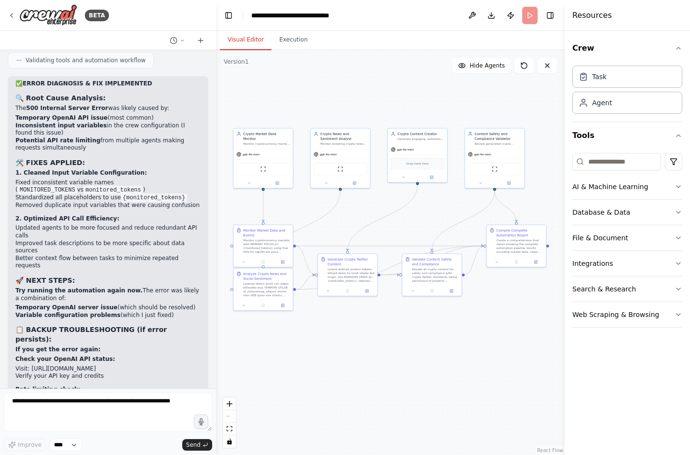
scroll to position [7067, 0]
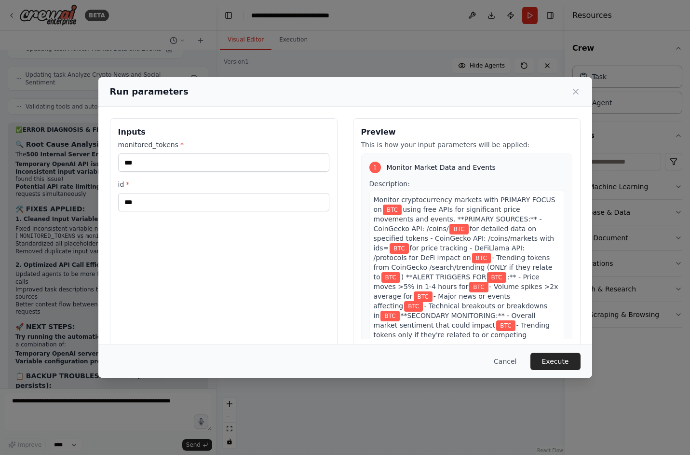
drag, startPoint x: 559, startPoint y: 356, endPoint x: 385, endPoint y: 268, distance: 194.9
click at [385, 268] on div "Run parameters Inputs monitored_tokens * *** id * *** Preview This is how your …" at bounding box center [345, 227] width 494 height 300
click at [505, 366] on button "Cancel" at bounding box center [505, 360] width 38 height 17
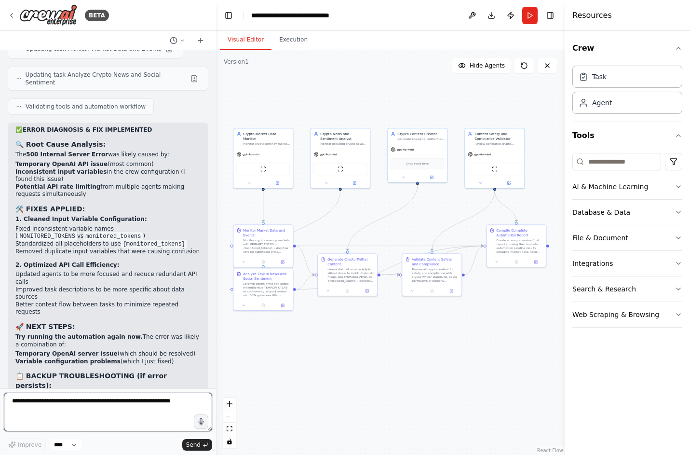
click at [43, 395] on textarea at bounding box center [108, 411] width 208 height 39
type textarea "**********"
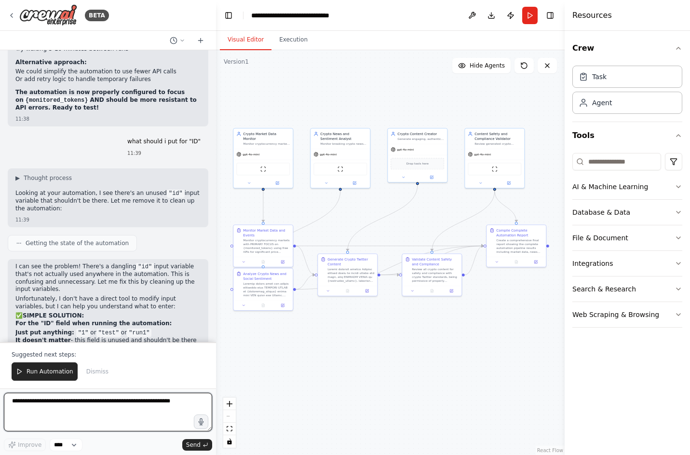
scroll to position [7519, 0]
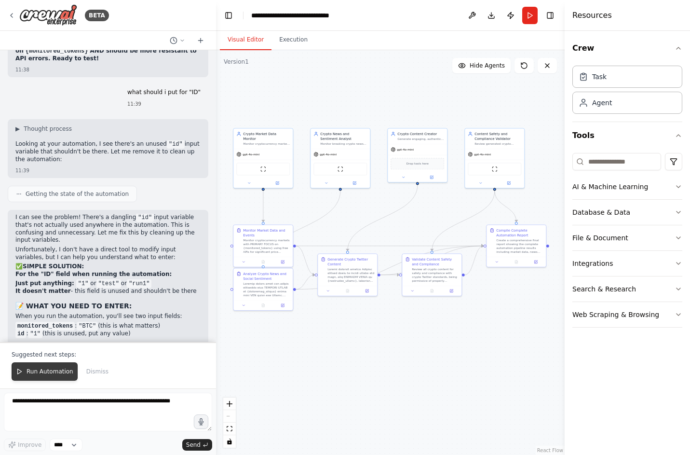
click at [55, 371] on span "Run Automation" at bounding box center [50, 371] width 47 height 8
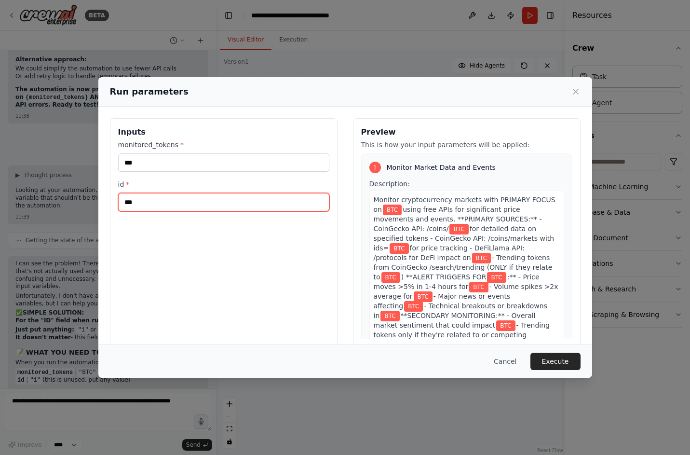
click at [176, 204] on input "***" at bounding box center [223, 202] width 211 height 18
type input "****"
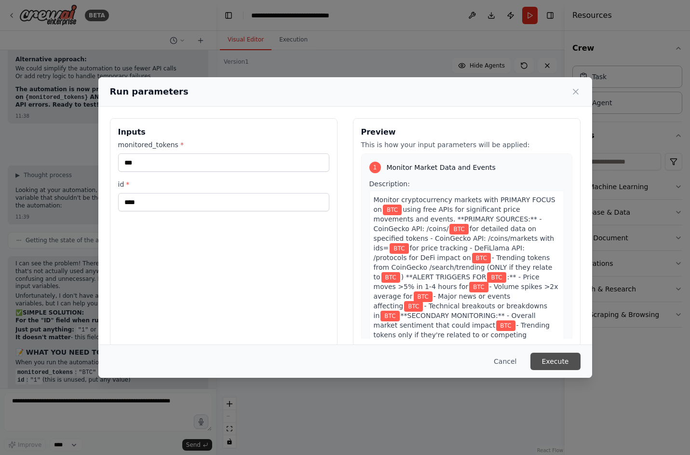
click at [566, 358] on button "Execute" at bounding box center [555, 360] width 50 height 17
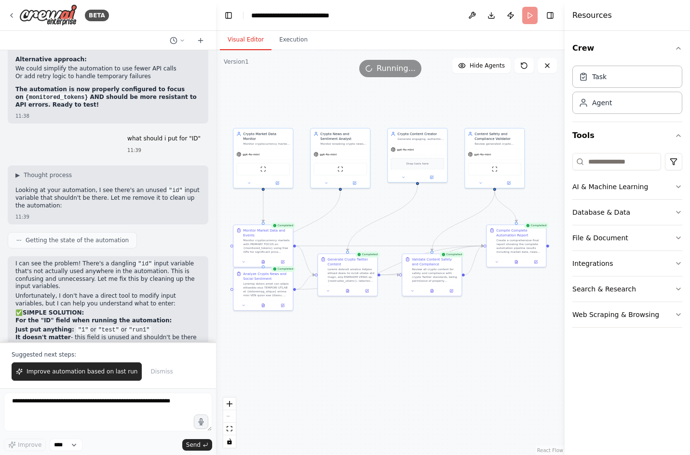
scroll to position [7519, 0]
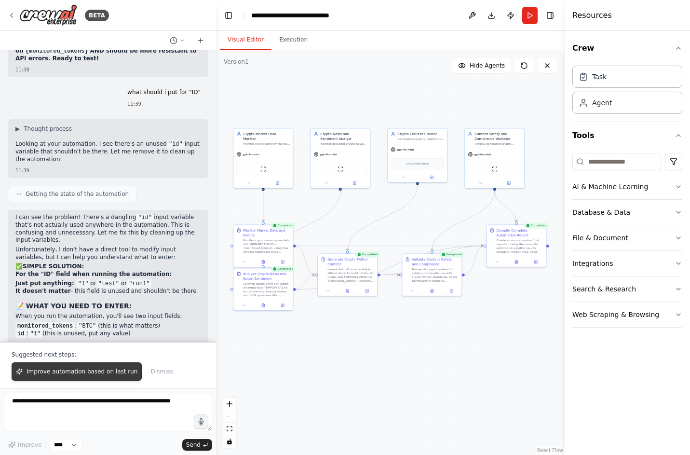
click at [73, 370] on span "Improve automation based on last run" at bounding box center [82, 371] width 111 height 8
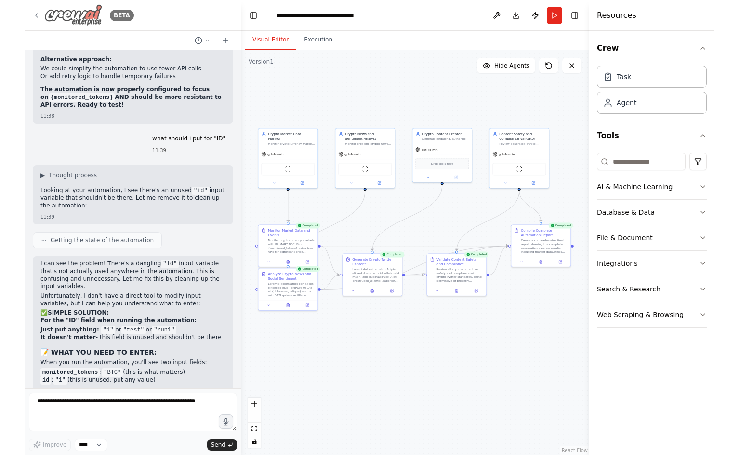
scroll to position [7498, 0]
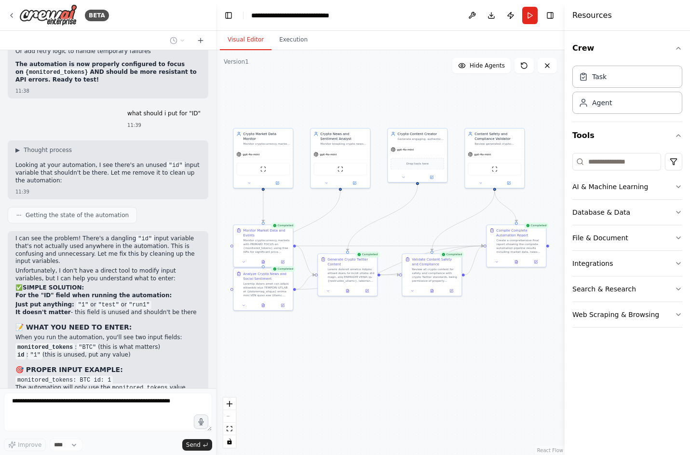
click at [324, 99] on div ".deletable-edge-delete-btn { width: 20px; height: 20px; border: 0px solid #ffff…" at bounding box center [390, 252] width 348 height 404
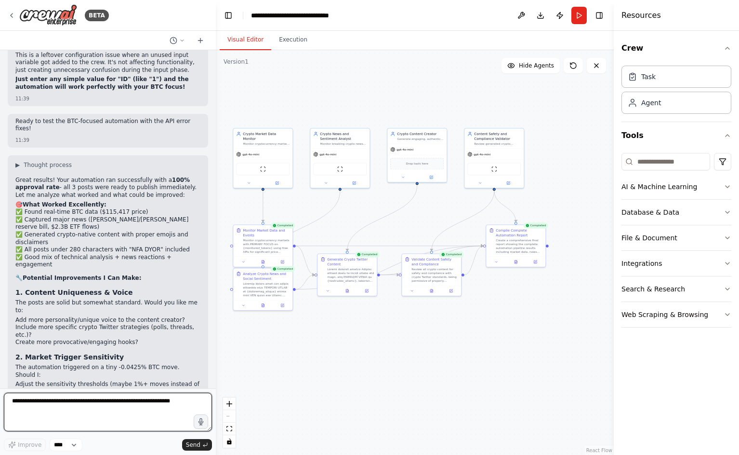
scroll to position [7888, 0]
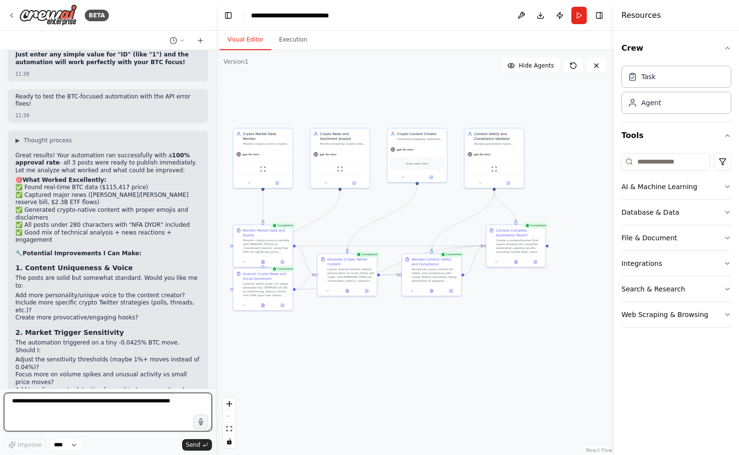
click at [110, 395] on textarea at bounding box center [108, 411] width 208 height 39
type textarea "**********"
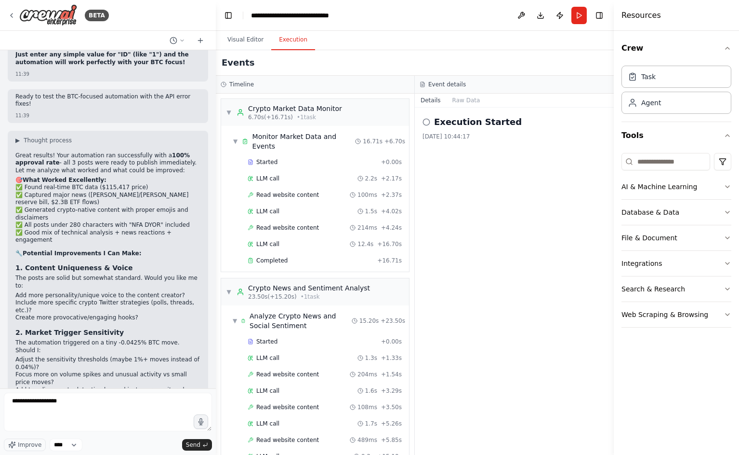
click at [290, 38] on button "Execution" at bounding box center [293, 40] width 44 height 20
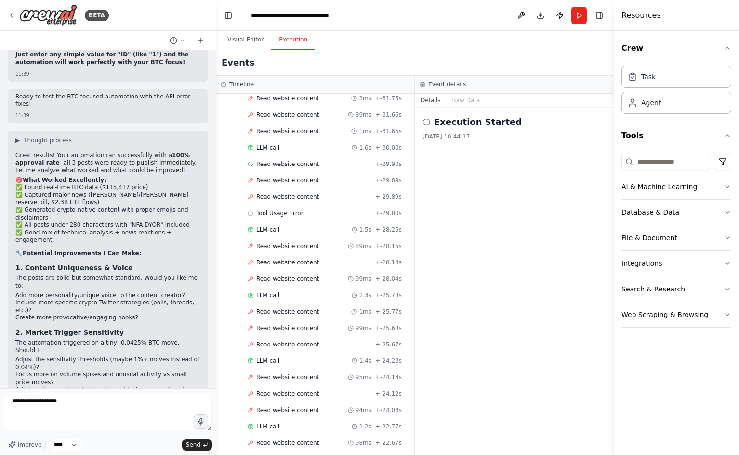
scroll to position [2052, 0]
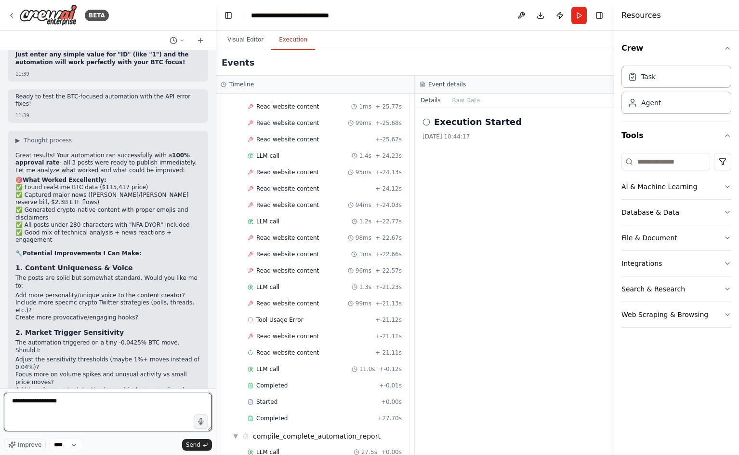
click at [121, 395] on textarea "**********" at bounding box center [108, 411] width 208 height 39
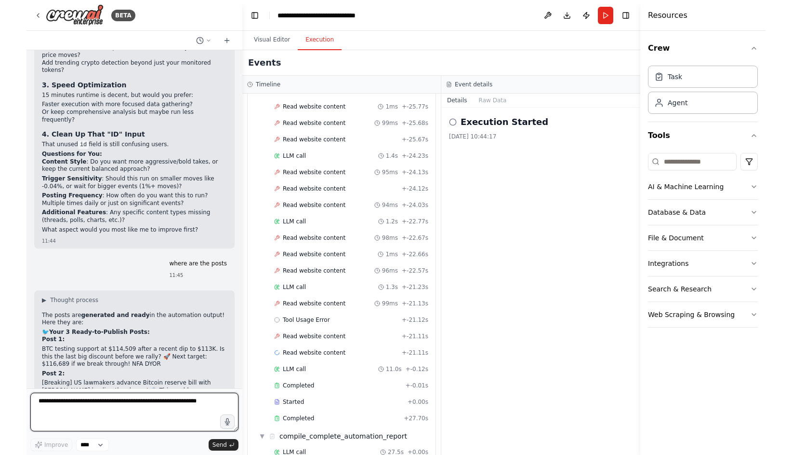
scroll to position [8163, 0]
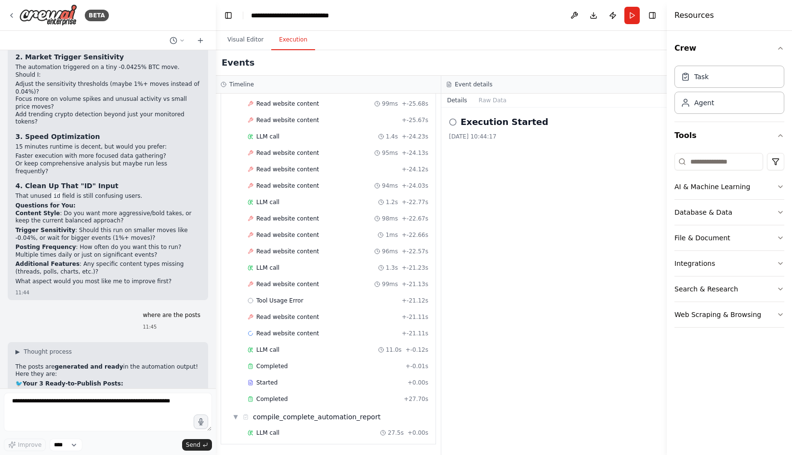
click at [105, 395] on p "Post 3:" at bounding box center [107, 459] width 185 height 8
click at [135, 395] on p "[Breaking] US lawmakers advance Bitcoin reserve bill with [PERSON_NAME] leading…" at bounding box center [107, 441] width 185 height 23
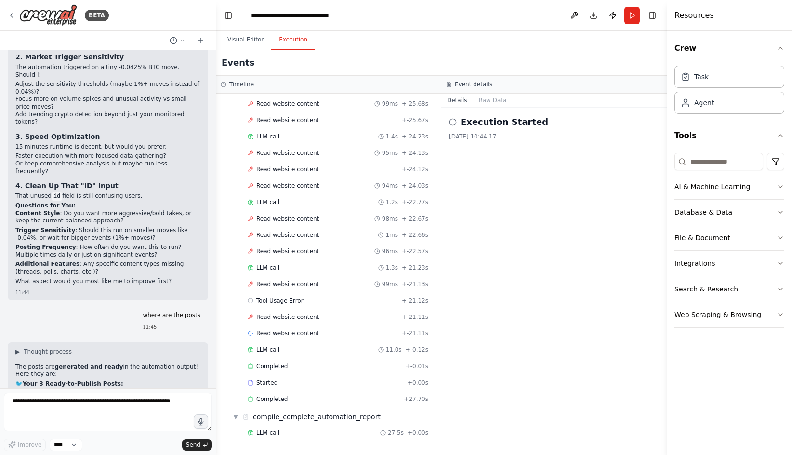
click at [135, 395] on p "[Breaking] US lawmakers advance Bitcoin reserve bill with [PERSON_NAME] leading…" at bounding box center [107, 441] width 185 height 23
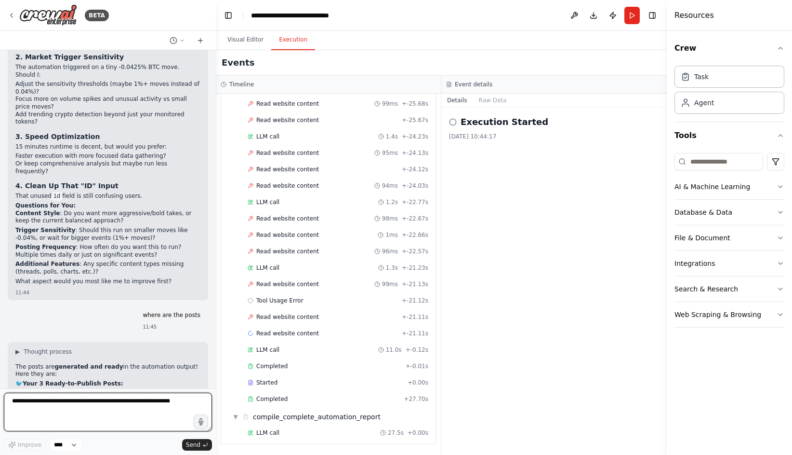
click at [125, 395] on textarea at bounding box center [108, 411] width 208 height 39
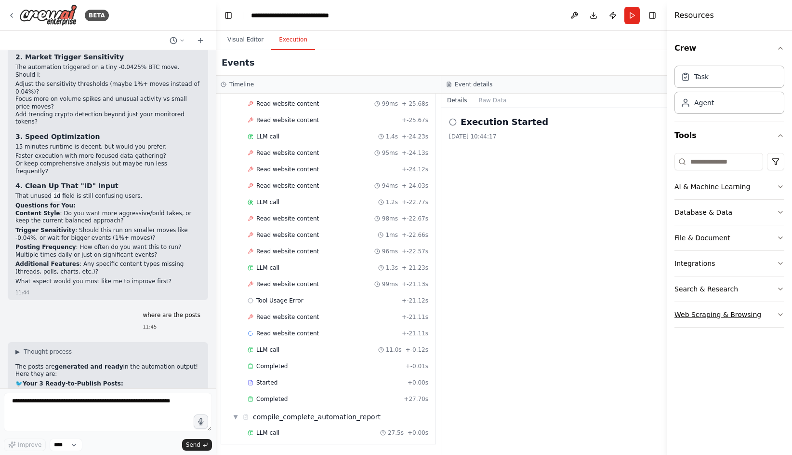
click at [637, 316] on div "Web Scraping & Browsing" at bounding box center [718, 314] width 87 height 10
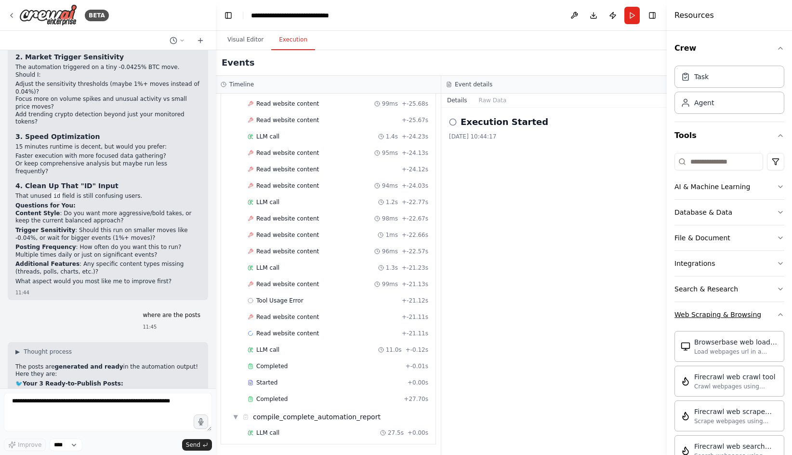
click at [637, 316] on div "Web Scraping & Browsing" at bounding box center [718, 314] width 87 height 10
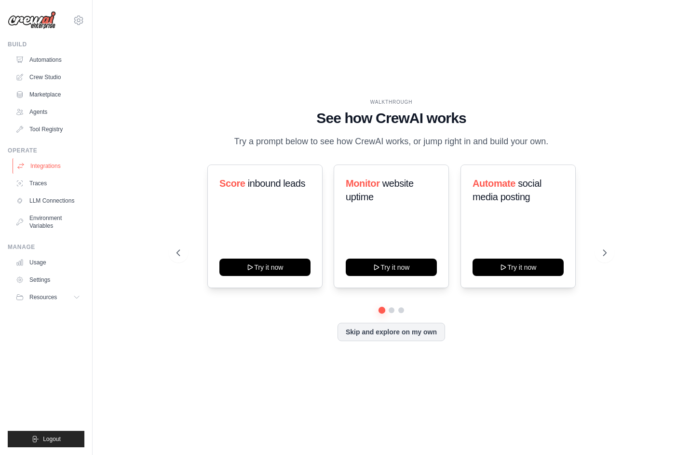
click at [46, 168] on link "Integrations" at bounding box center [49, 165] width 73 height 15
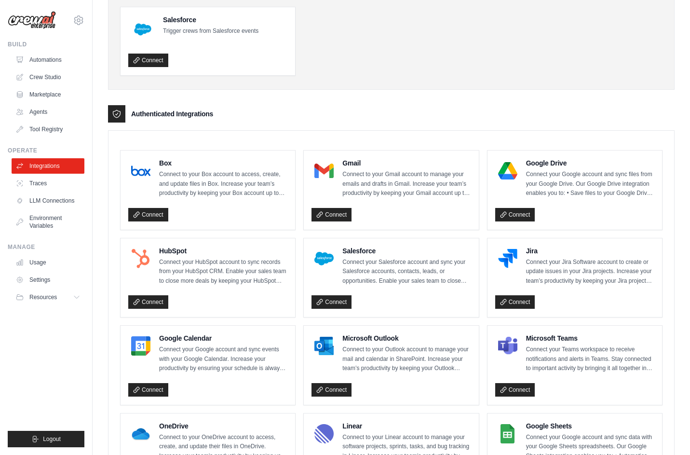
scroll to position [147, 0]
click at [37, 199] on link "LLM Connections" at bounding box center [49, 200] width 73 height 15
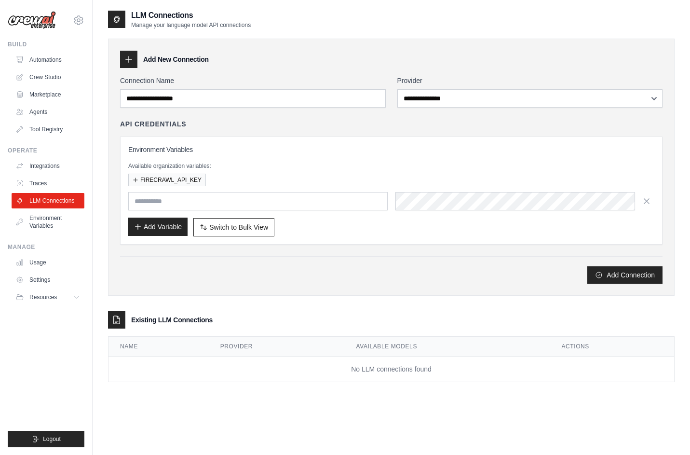
click at [161, 225] on button "Add Variable" at bounding box center [157, 226] width 59 height 18
click at [606, 275] on button "Add Connection" at bounding box center [624, 274] width 75 height 17
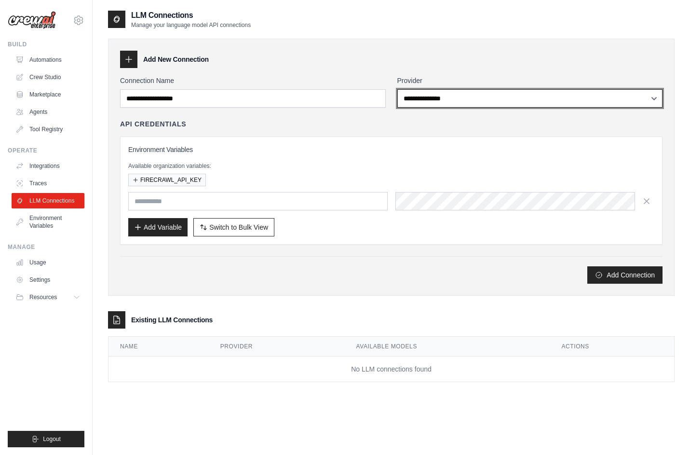
click at [412, 89] on select "**********" at bounding box center [530, 98] width 266 height 18
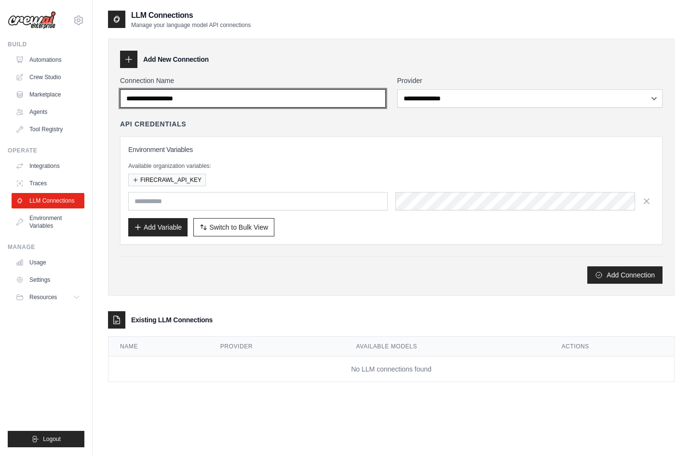
click at [286, 90] on input "Connection Name" at bounding box center [253, 98] width 266 height 18
